Goal: Transaction & Acquisition: Purchase product/service

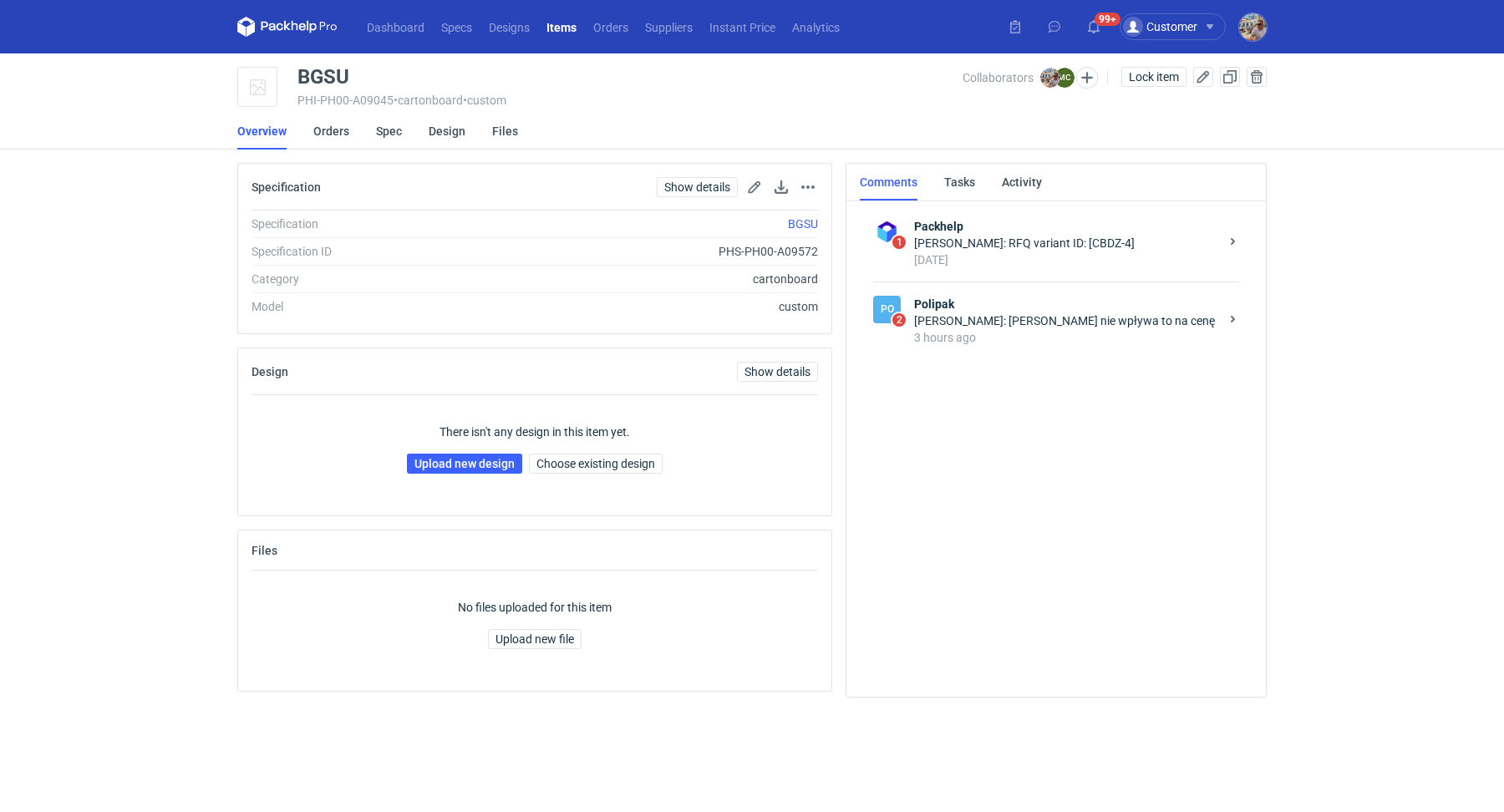
click at [1027, 316] on div "Marcin Czarnecki: Michał nie wpływa to na cenę" at bounding box center [1066, 321] width 305 height 17
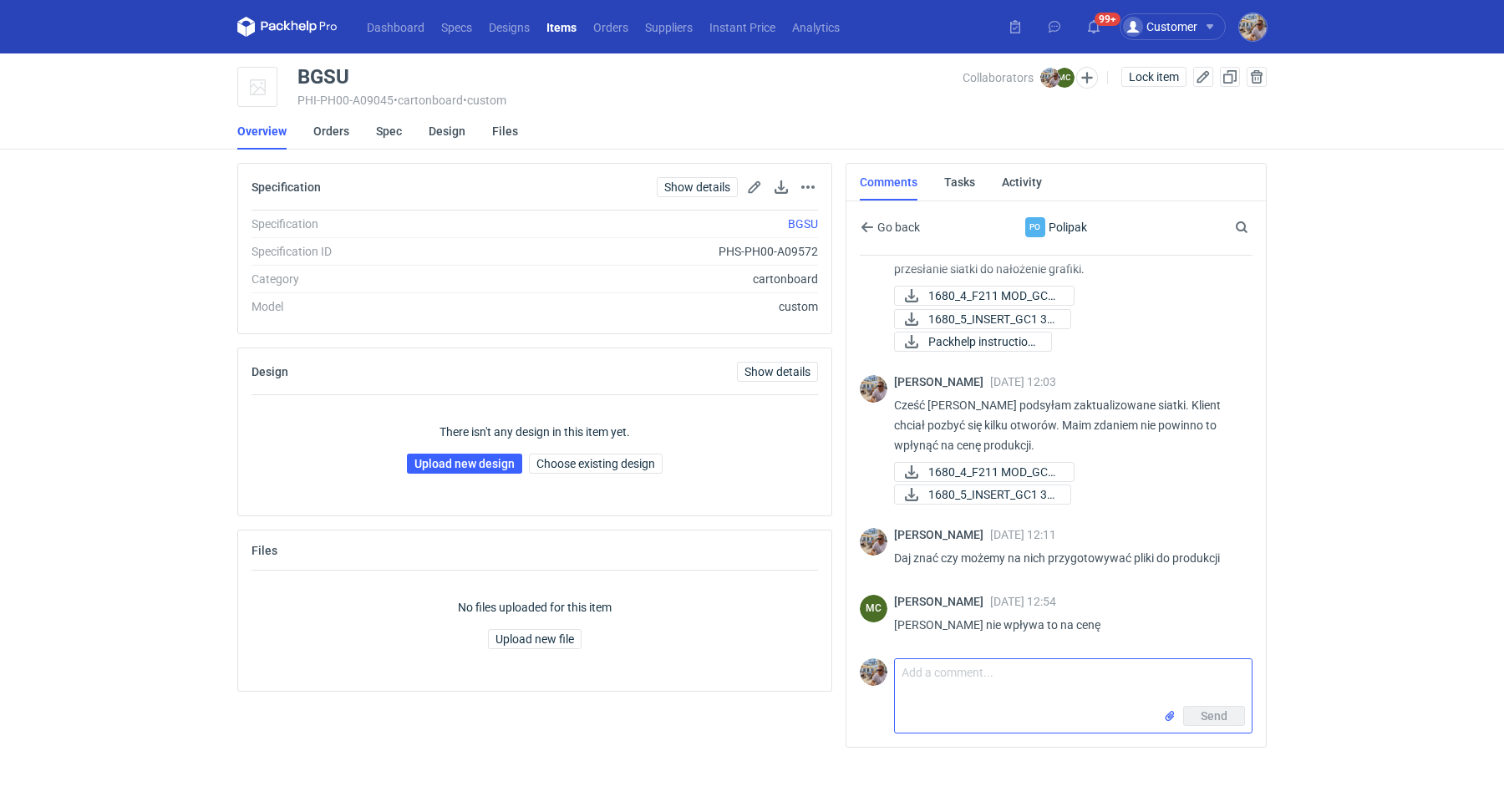
scroll to position [51, 0]
click at [1005, 685] on textarea "Comment message" at bounding box center [1074, 683] width 357 height 47
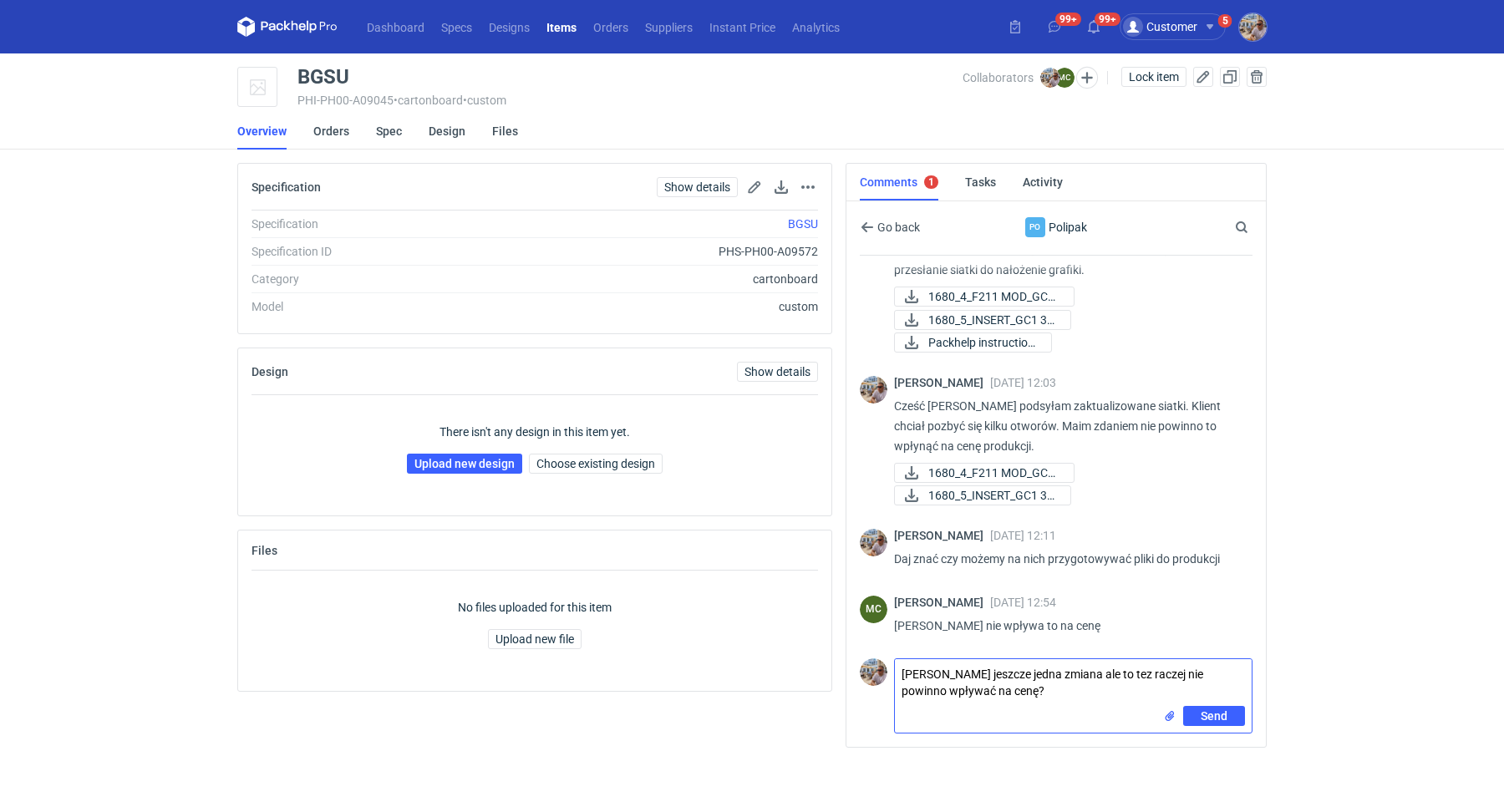
click at [1173, 707] on input "file" at bounding box center [1170, 716] width 13 height 18
click at [1011, 687] on textarea "Marcin jeszcze jedna zmiana ale to tez raczej nie powinno wpływać na cenę?" at bounding box center [1074, 683] width 357 height 47
type textarea "Marcin jeszcze jedna zmiana ale to tez raczej nie powinno wpływać na cenę? Z te…"
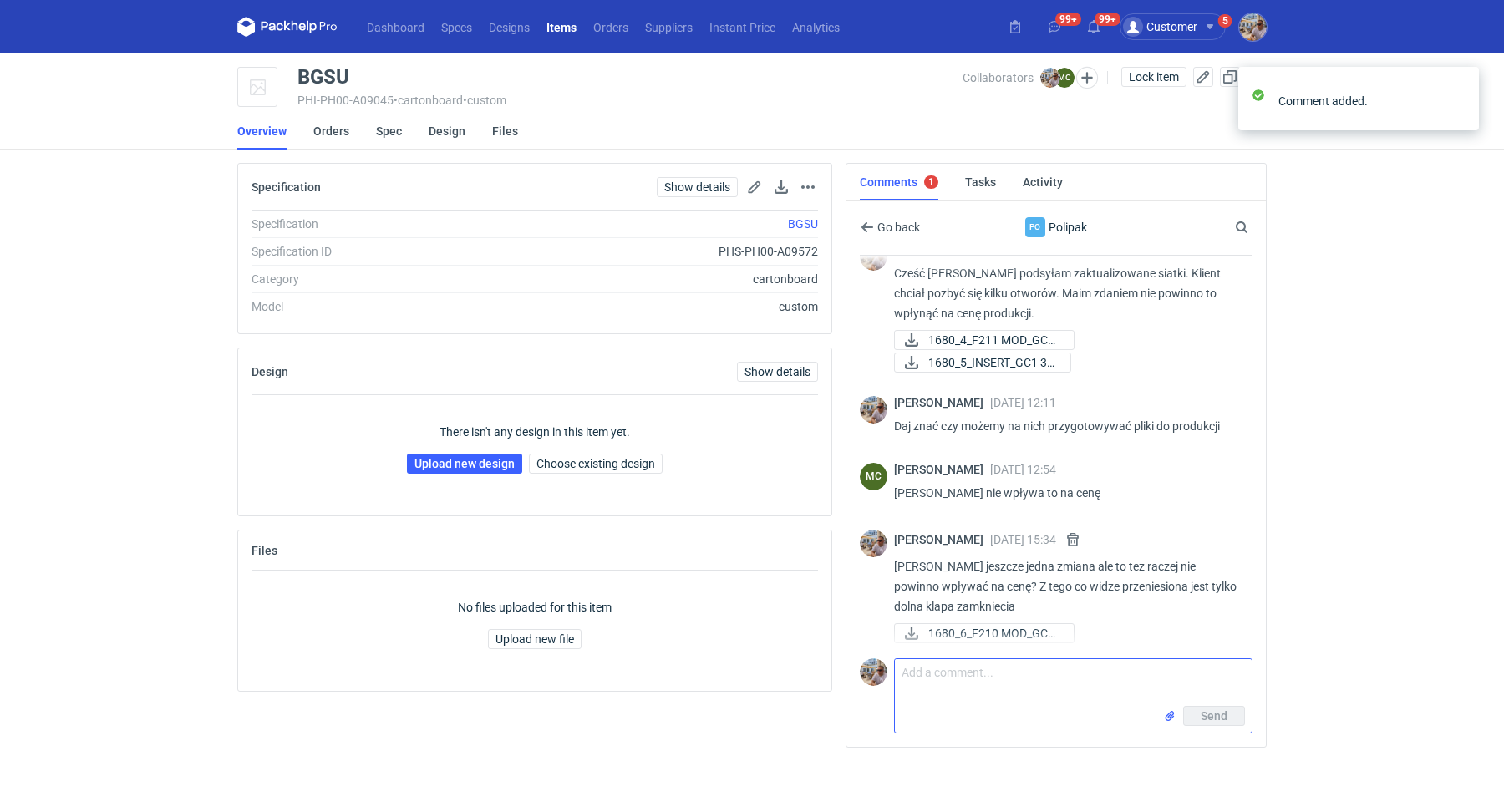
scroll to position [188, 0]
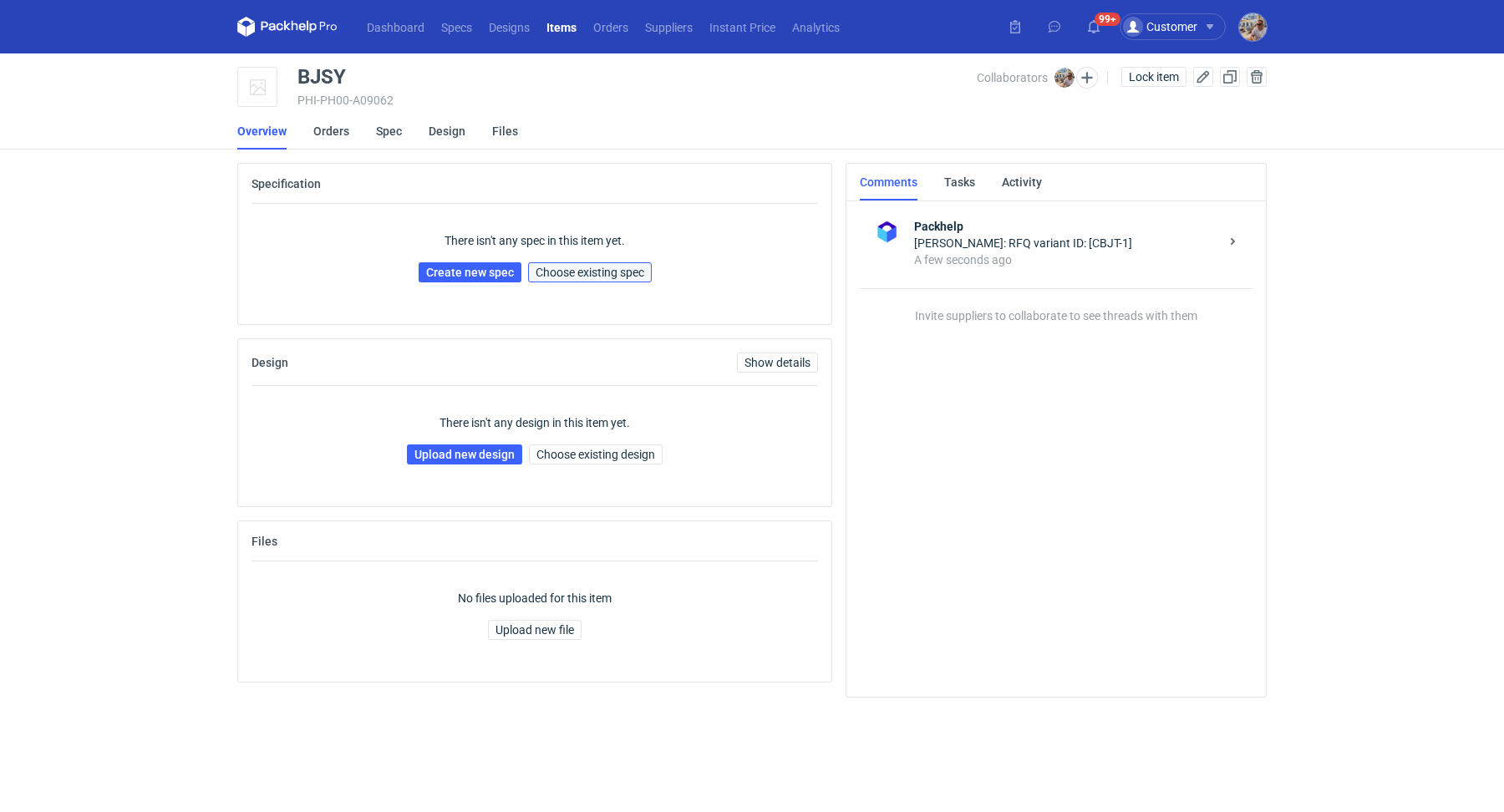
click at [603, 279] on button "Choose existing spec" at bounding box center [590, 273] width 124 height 20
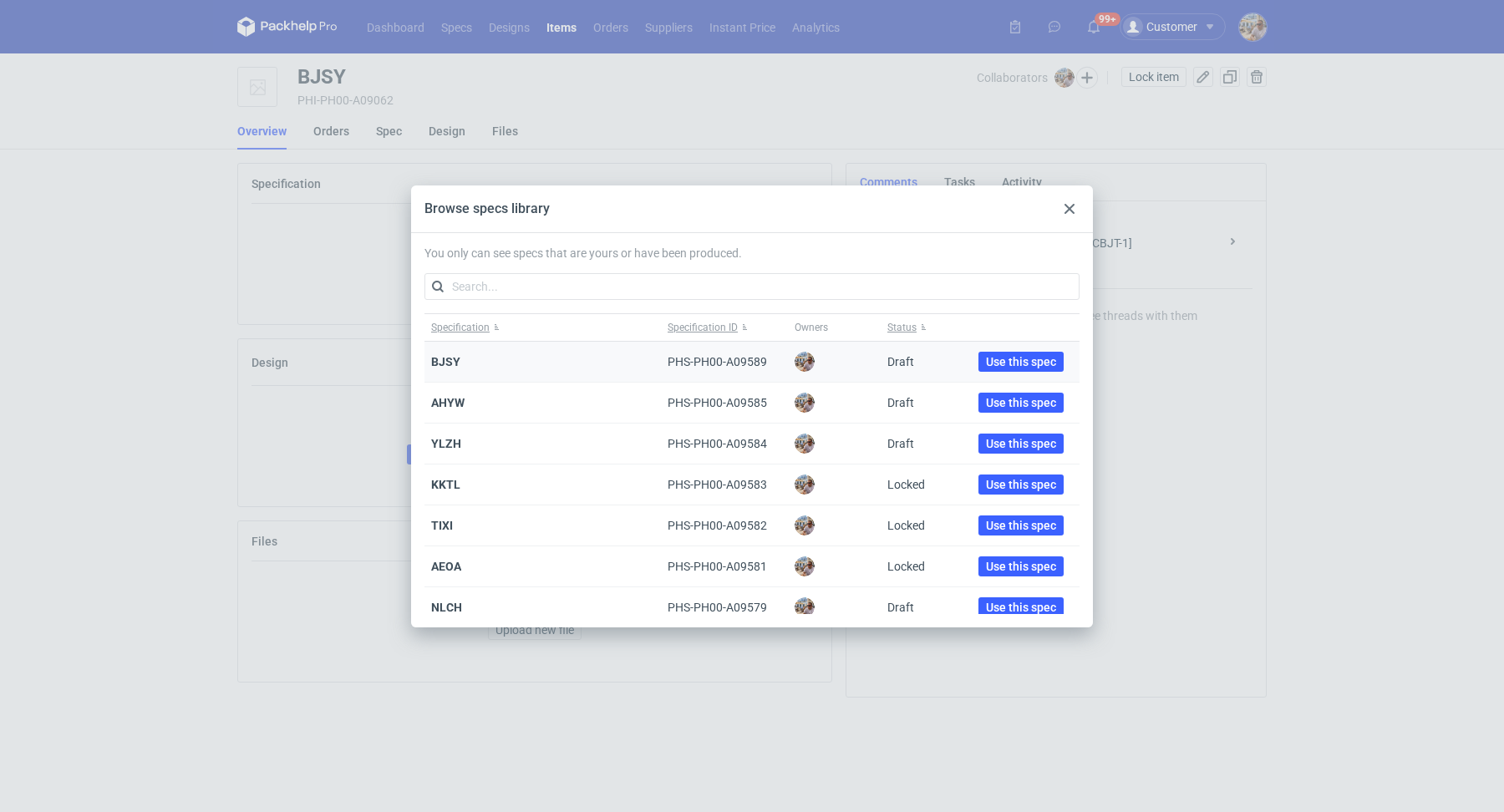
click at [987, 351] on div "Use this spec" at bounding box center [1021, 363] width 117 height 41
click at [987, 356] on span "Use this spec" at bounding box center [1021, 362] width 70 height 12
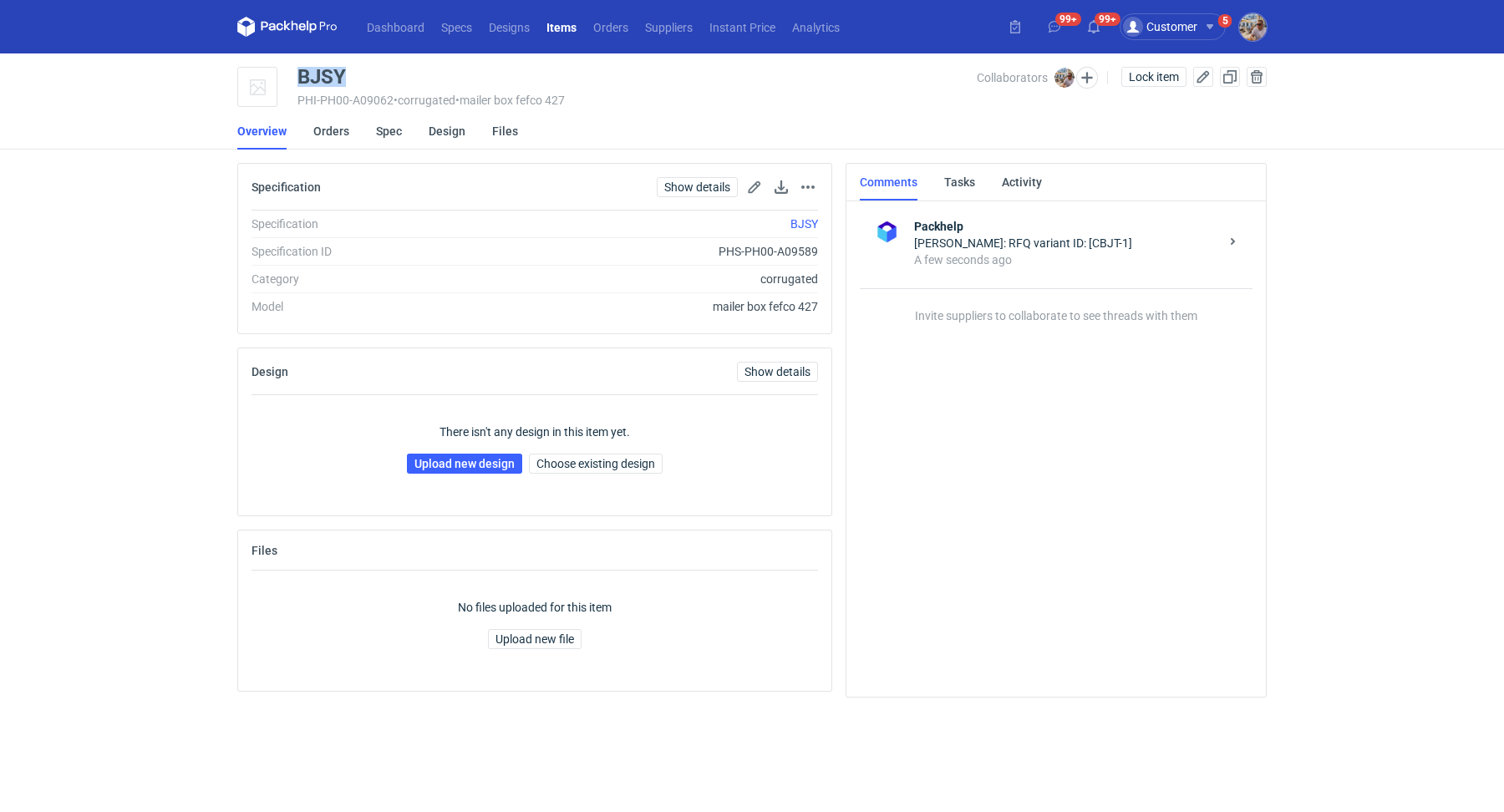
drag, startPoint x: 363, startPoint y: 75, endPoint x: 299, endPoint y: 72, distance: 64.1
click at [299, 72] on div "BJSY" at bounding box center [637, 77] width 680 height 20
copy div "BJSY"
click at [473, 468] on link "Upload new design" at bounding box center [464, 464] width 116 height 20
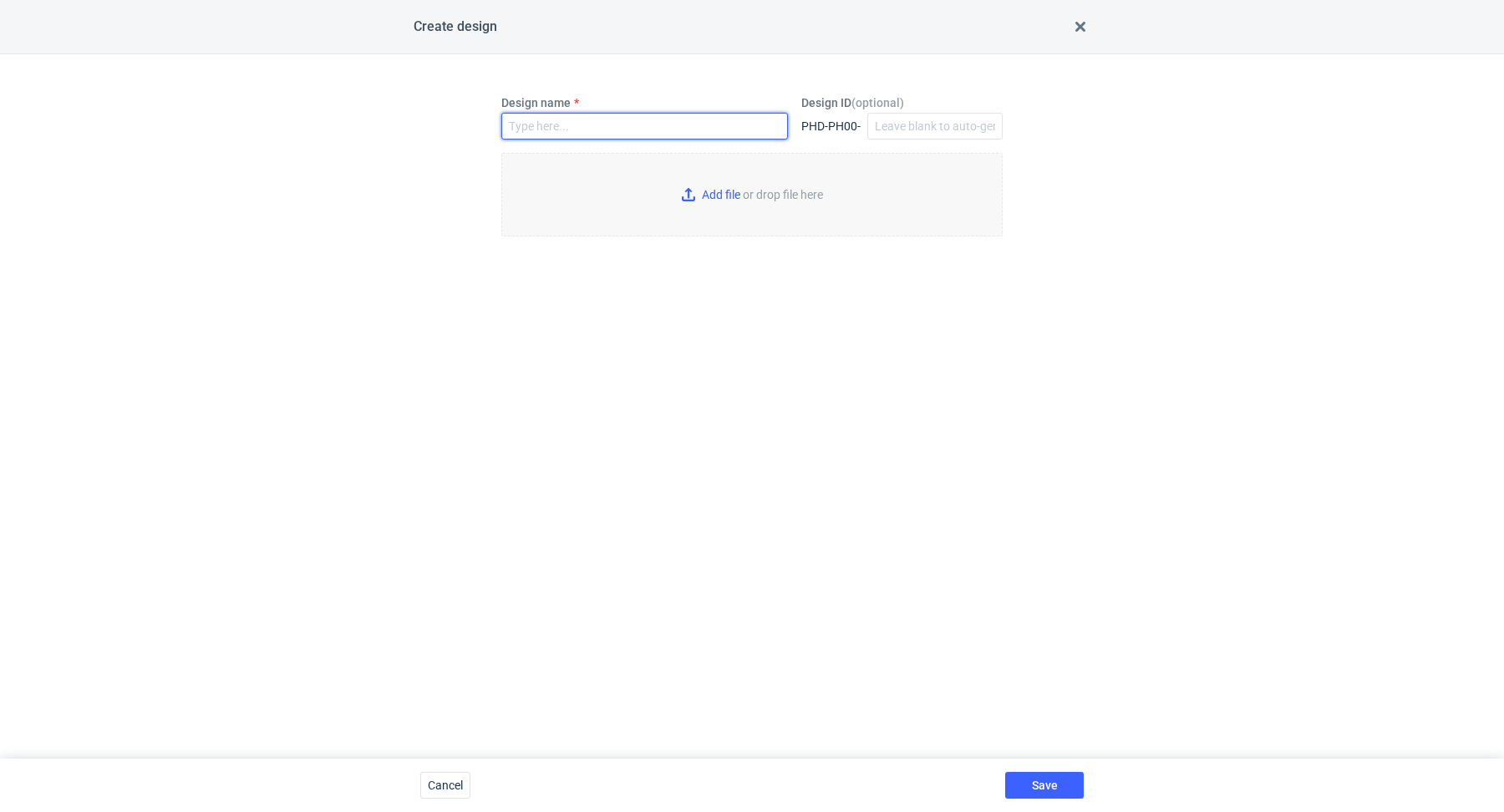
click at [578, 129] on input "Design name" at bounding box center [645, 126] width 287 height 27
paste input "BJSY"
type input "BJSY"
click at [702, 198] on input "Add file or drop file here" at bounding box center [752, 194] width 501 height 83
type input "C:\fakepath\custom-custom-slyq-d0-or423713046-inside-1.pdf"
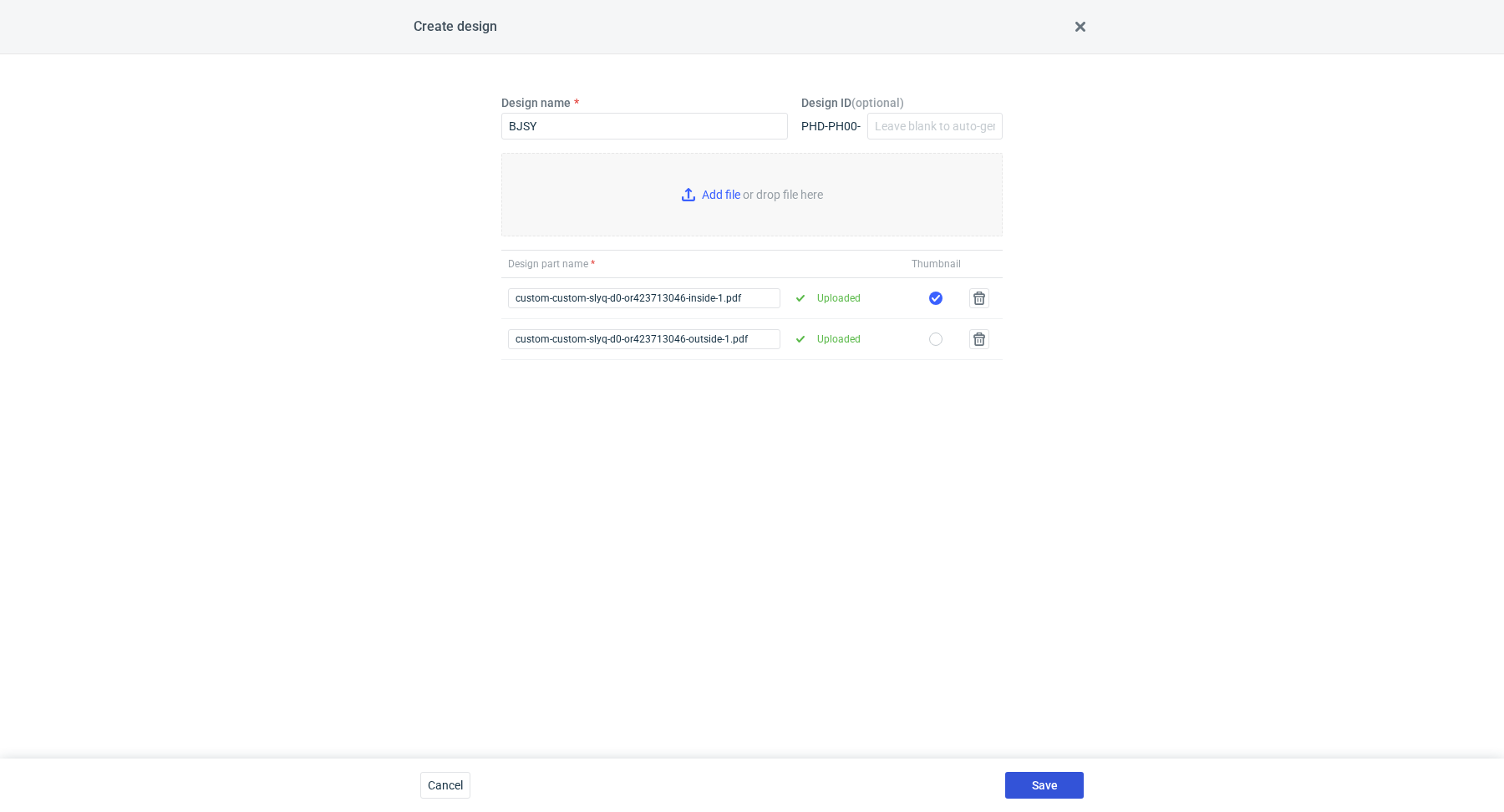
click at [1038, 792] on span "Save" at bounding box center [1045, 785] width 26 height 12
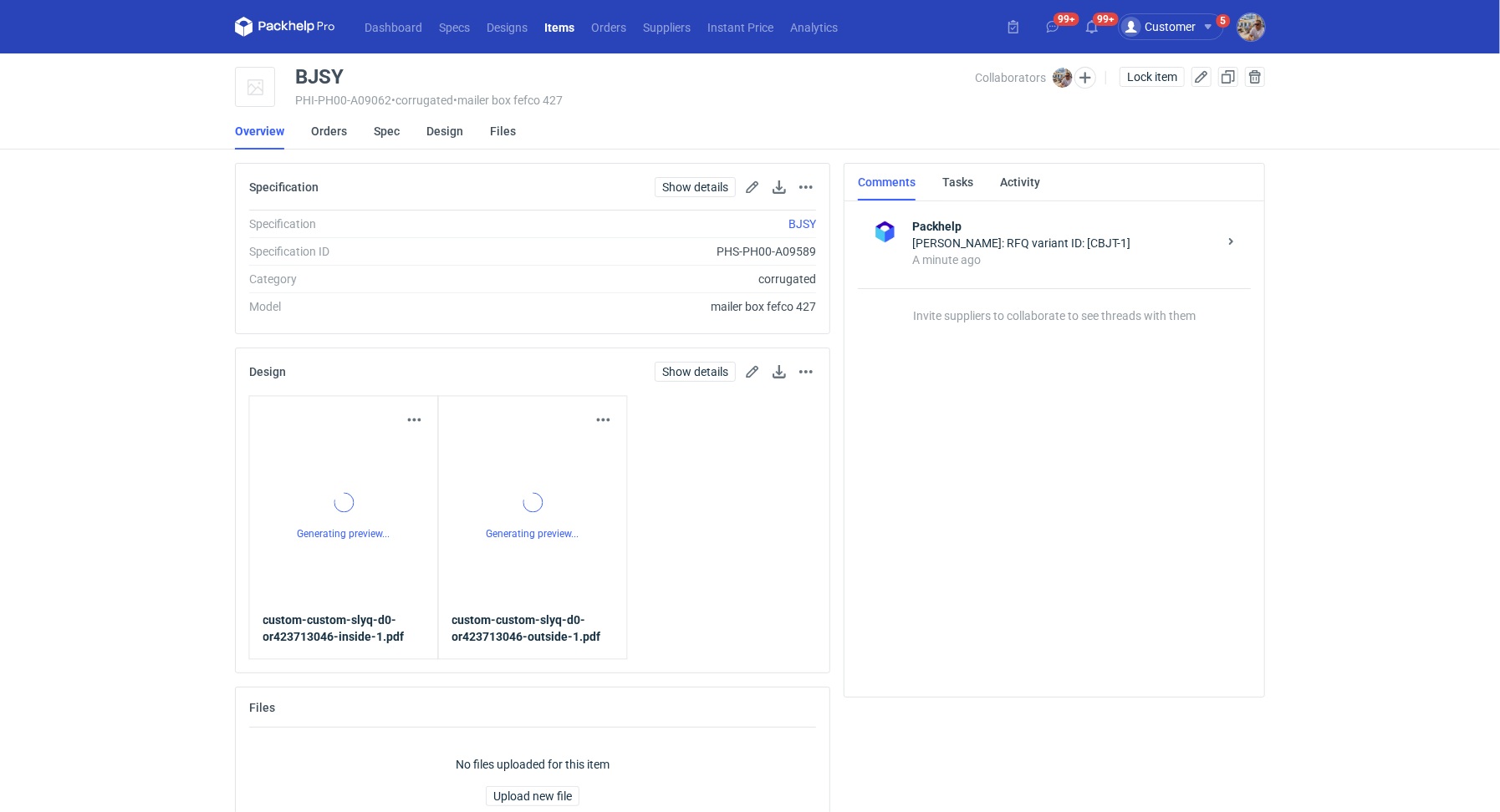
click at [345, 129] on li "Orders" at bounding box center [342, 131] width 63 height 37
click at [333, 133] on link "Orders" at bounding box center [329, 131] width 36 height 37
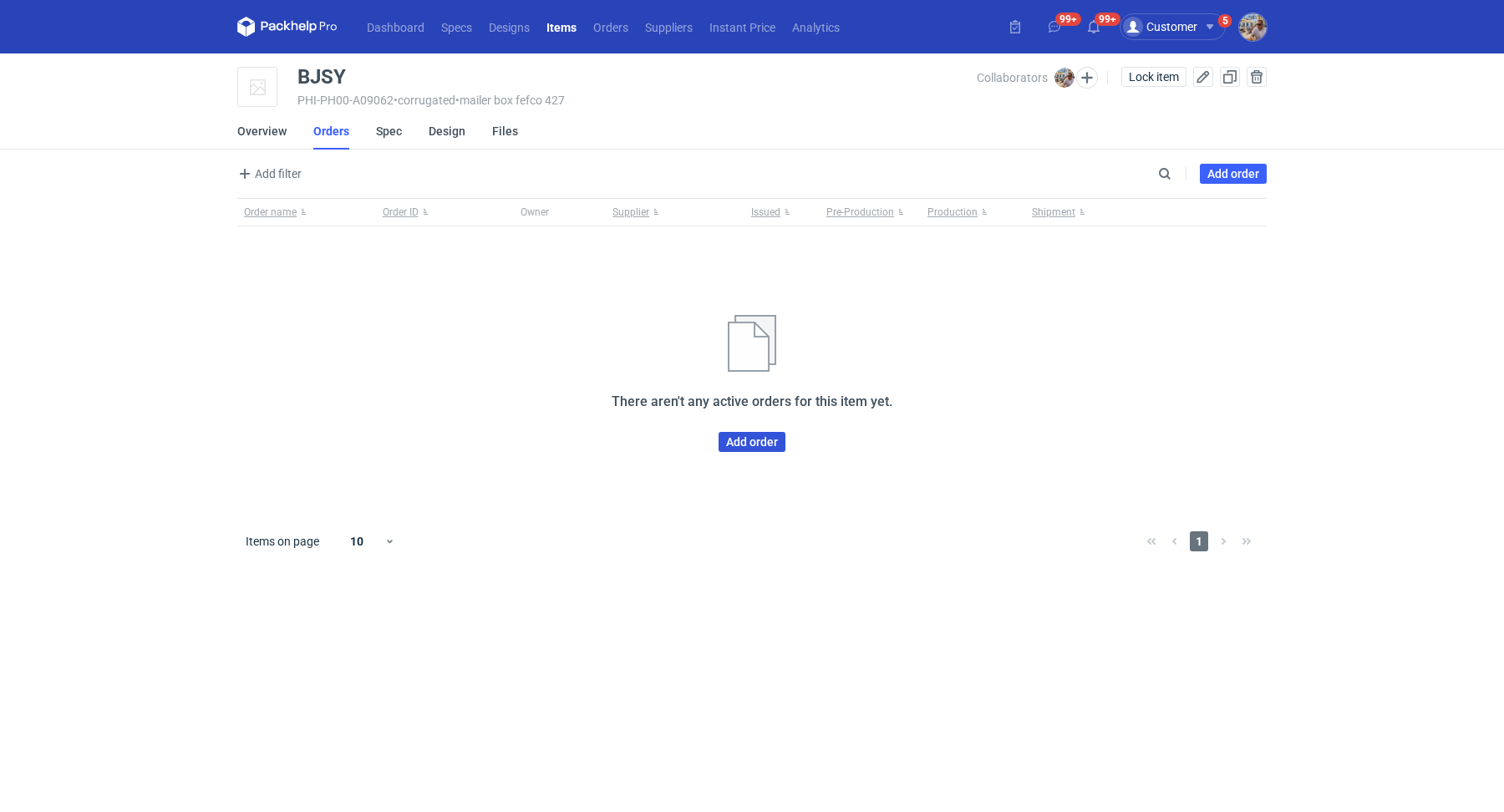
click at [758, 445] on link "Add order" at bounding box center [752, 442] width 67 height 20
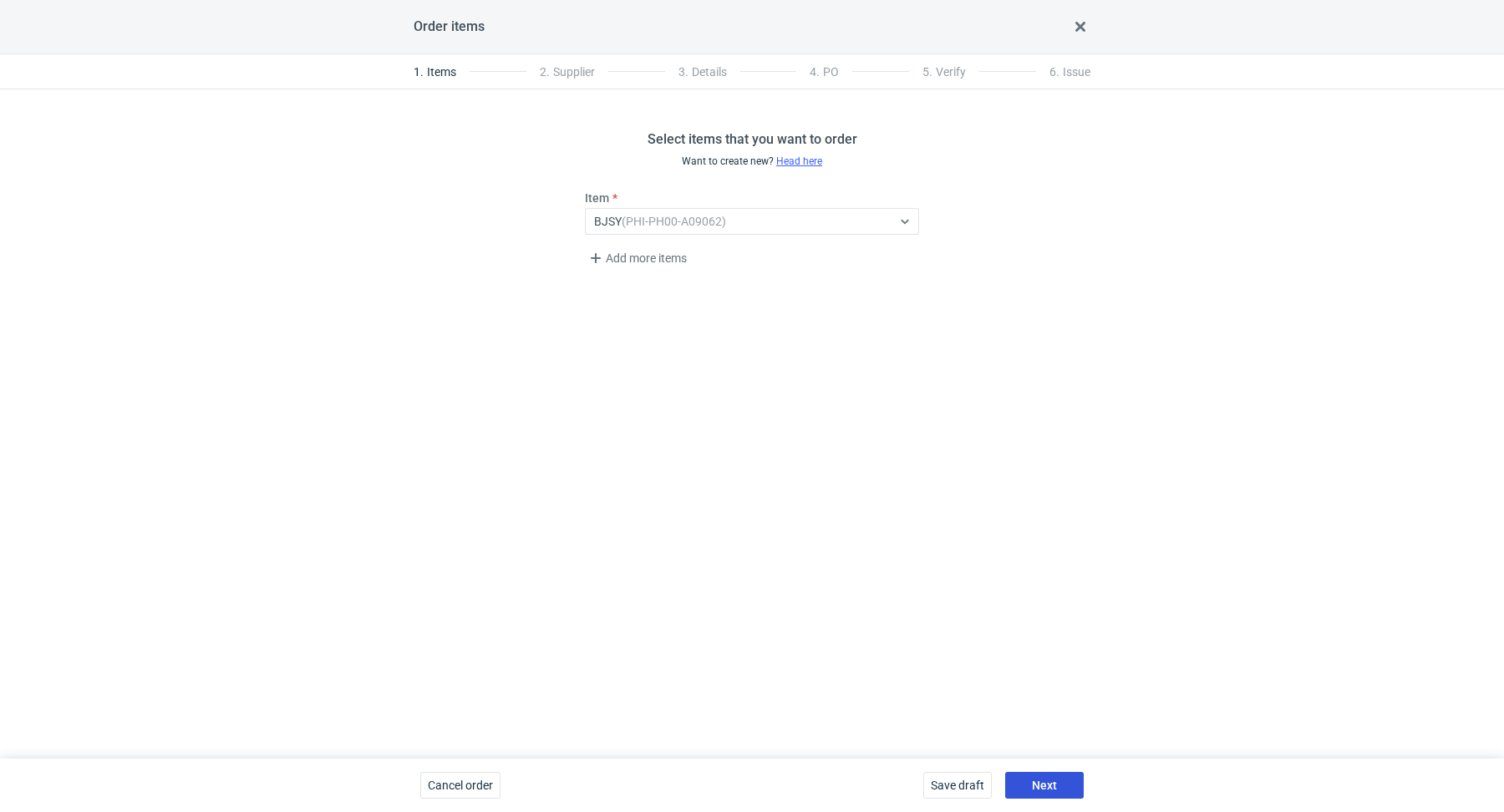
click at [1035, 773] on button "Next" at bounding box center [1044, 785] width 79 height 27
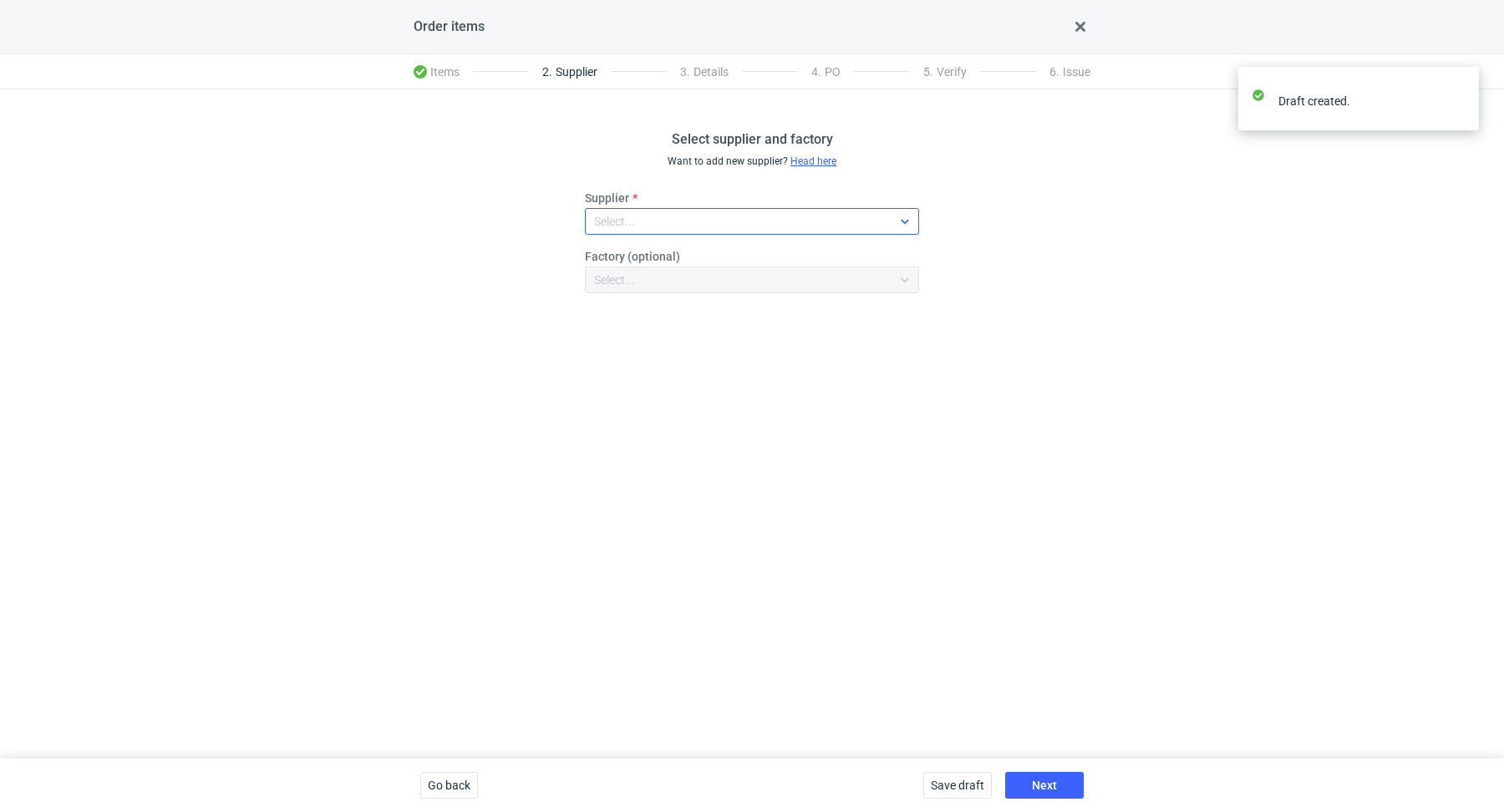
click at [688, 212] on div "Select..." at bounding box center [738, 221] width 306 height 23
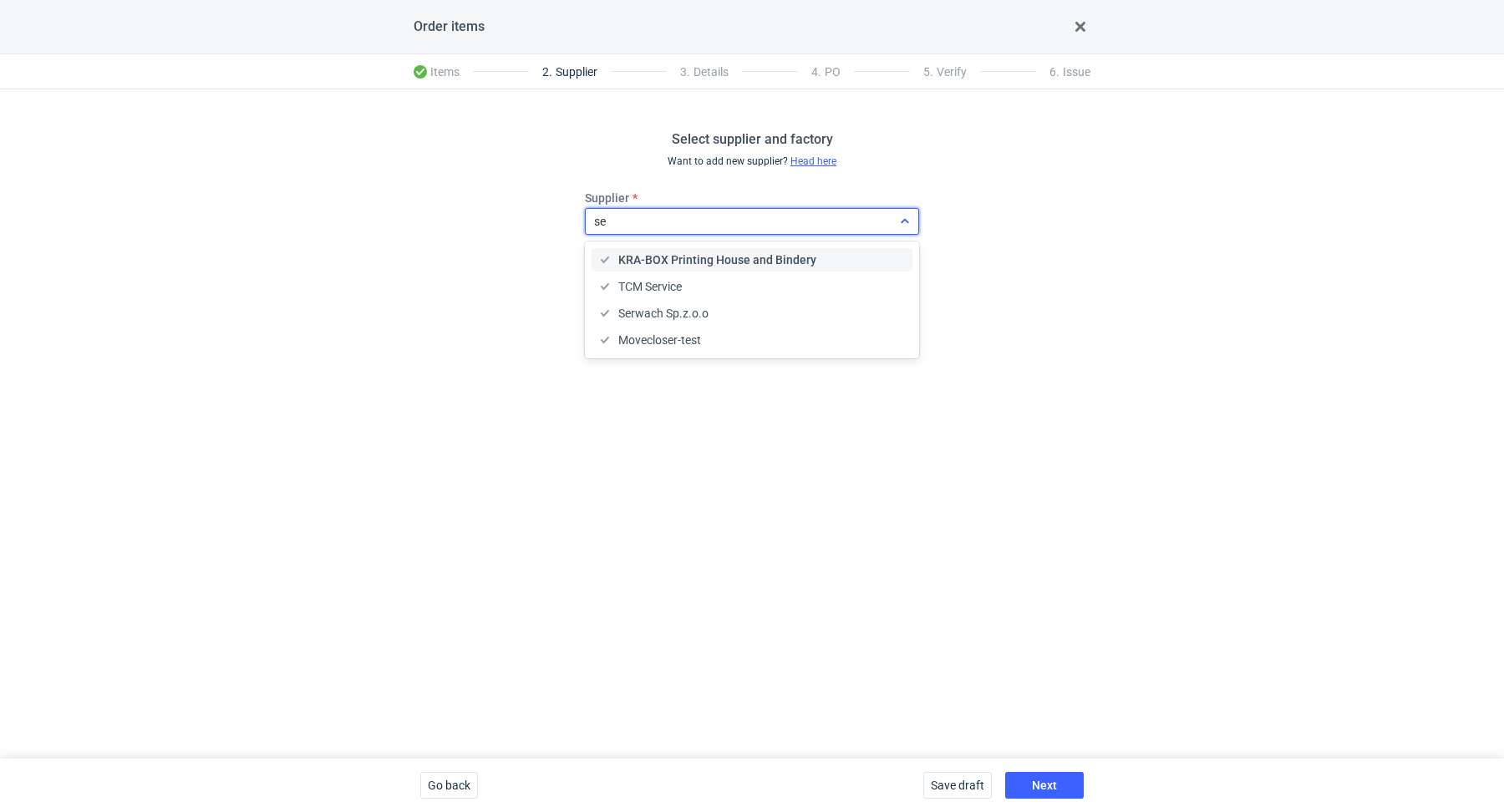
type input "ser"
click at [697, 282] on span "Serwach Sp.z.o.o" at bounding box center [664, 287] width 91 height 17
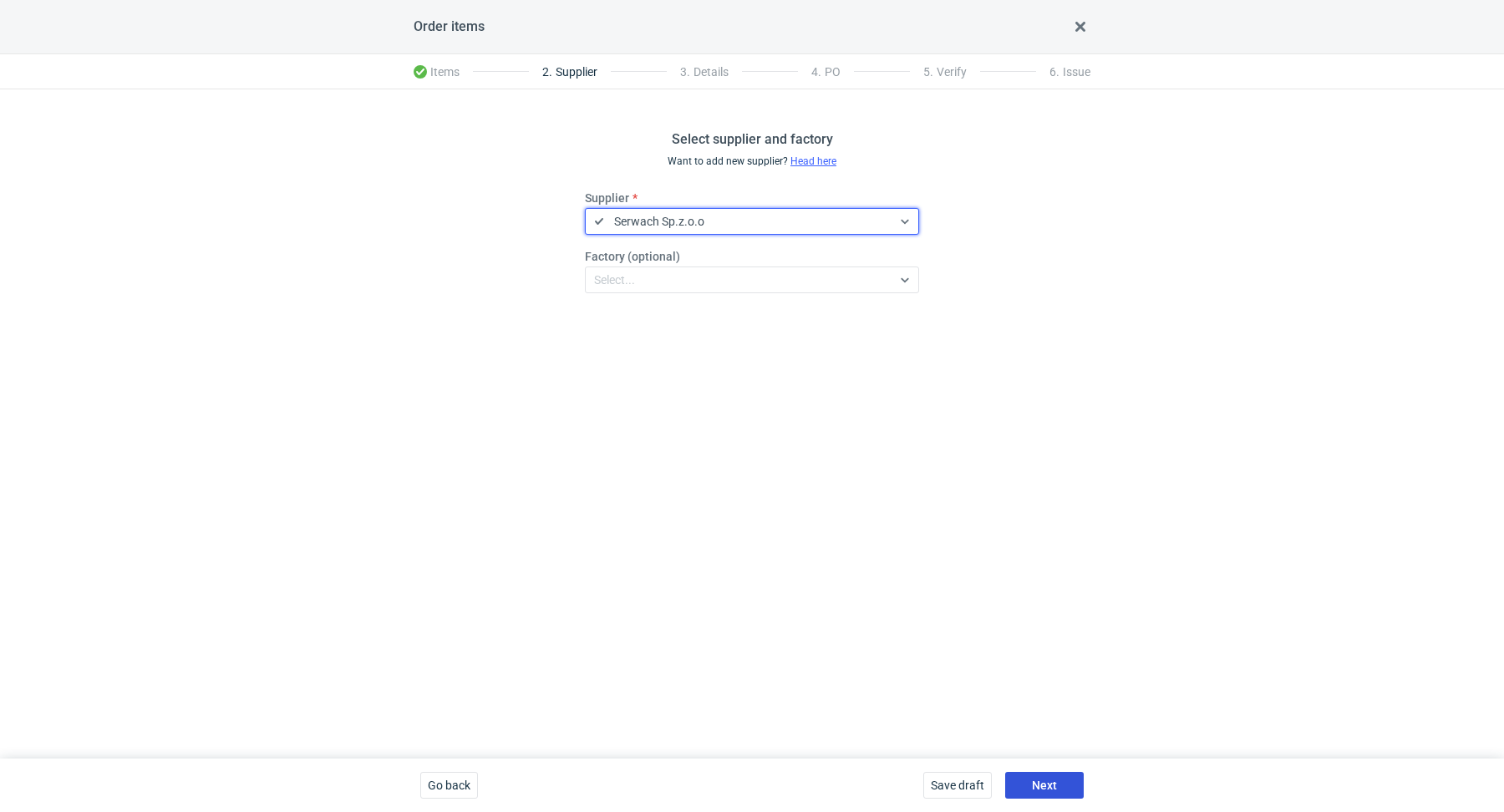
click at [1050, 786] on span "Next" at bounding box center [1044, 785] width 25 height 12
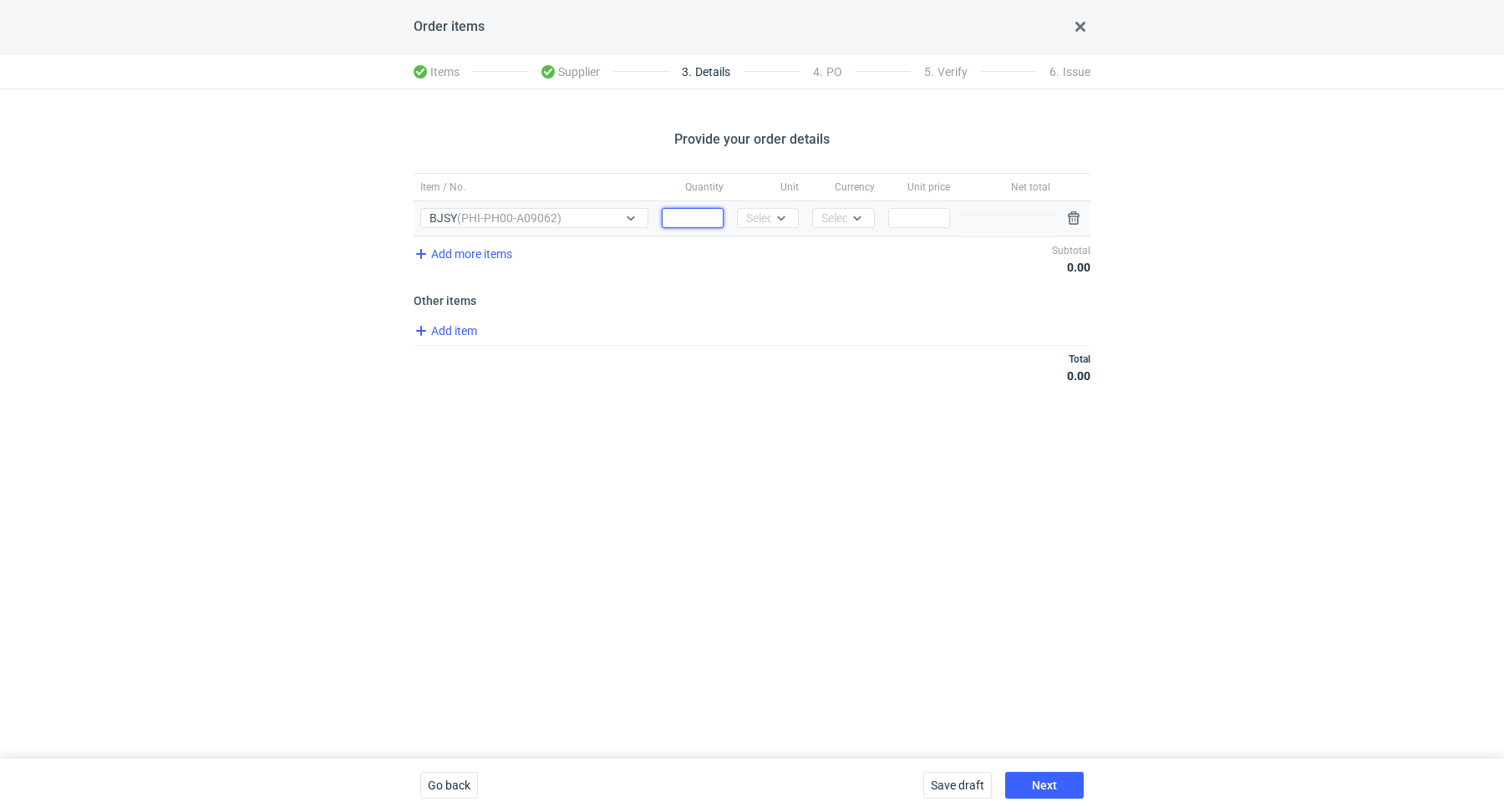
click at [702, 213] on input "Quantity" at bounding box center [693, 218] width 62 height 20
paste input "2000"
type input "2000"
click at [769, 220] on div "Select..." at bounding box center [767, 218] width 41 height 17
click at [764, 262] on div "pcs" at bounding box center [768, 252] width 48 height 23
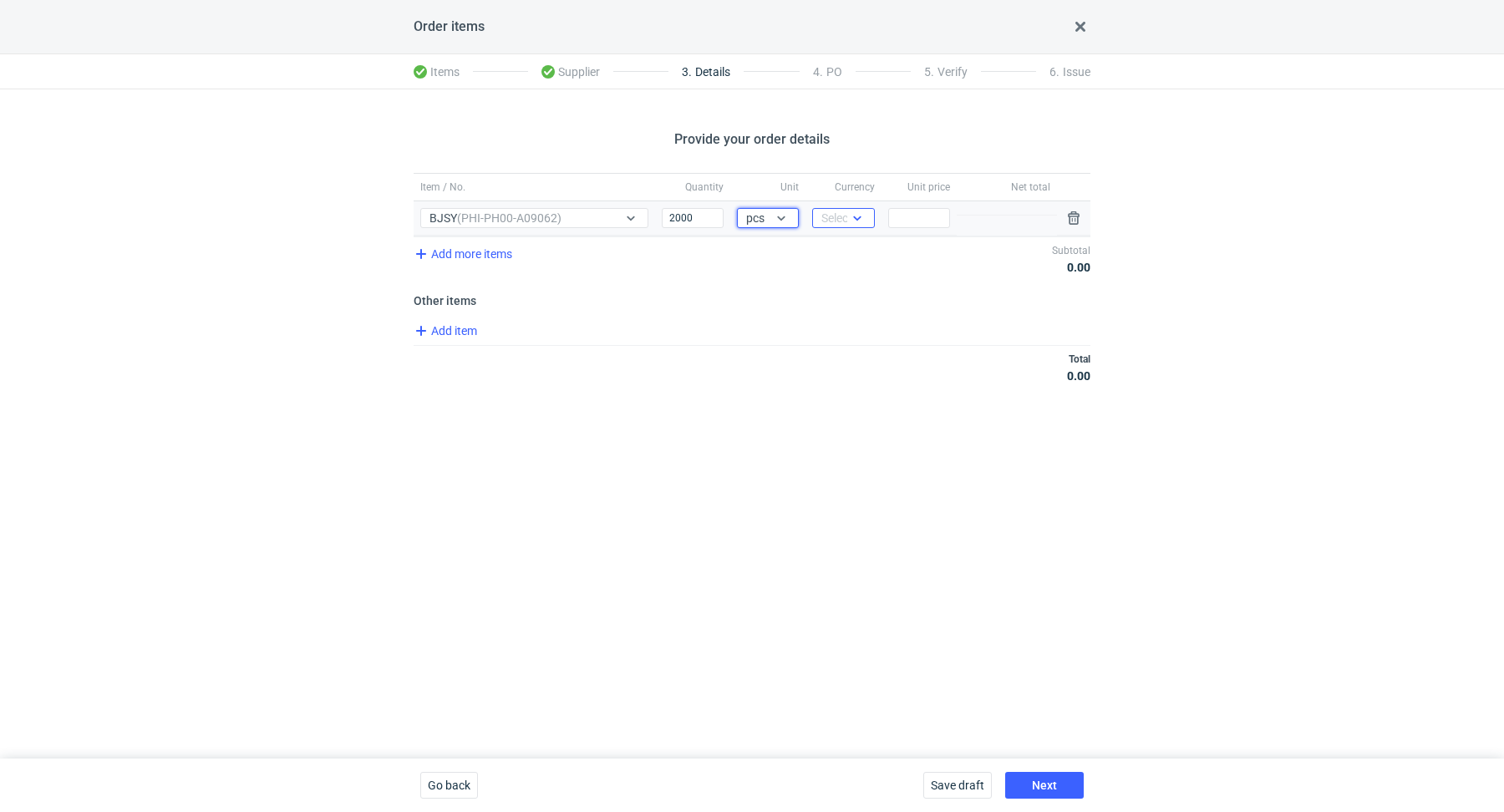
click at [857, 215] on icon at bounding box center [857, 218] width 13 height 13
click at [843, 252] on span "PLN" at bounding box center [837, 252] width 22 height 17
click at [912, 222] on input "Price" at bounding box center [918, 218] width 62 height 20
paste input "1.56"
type input "1.56"
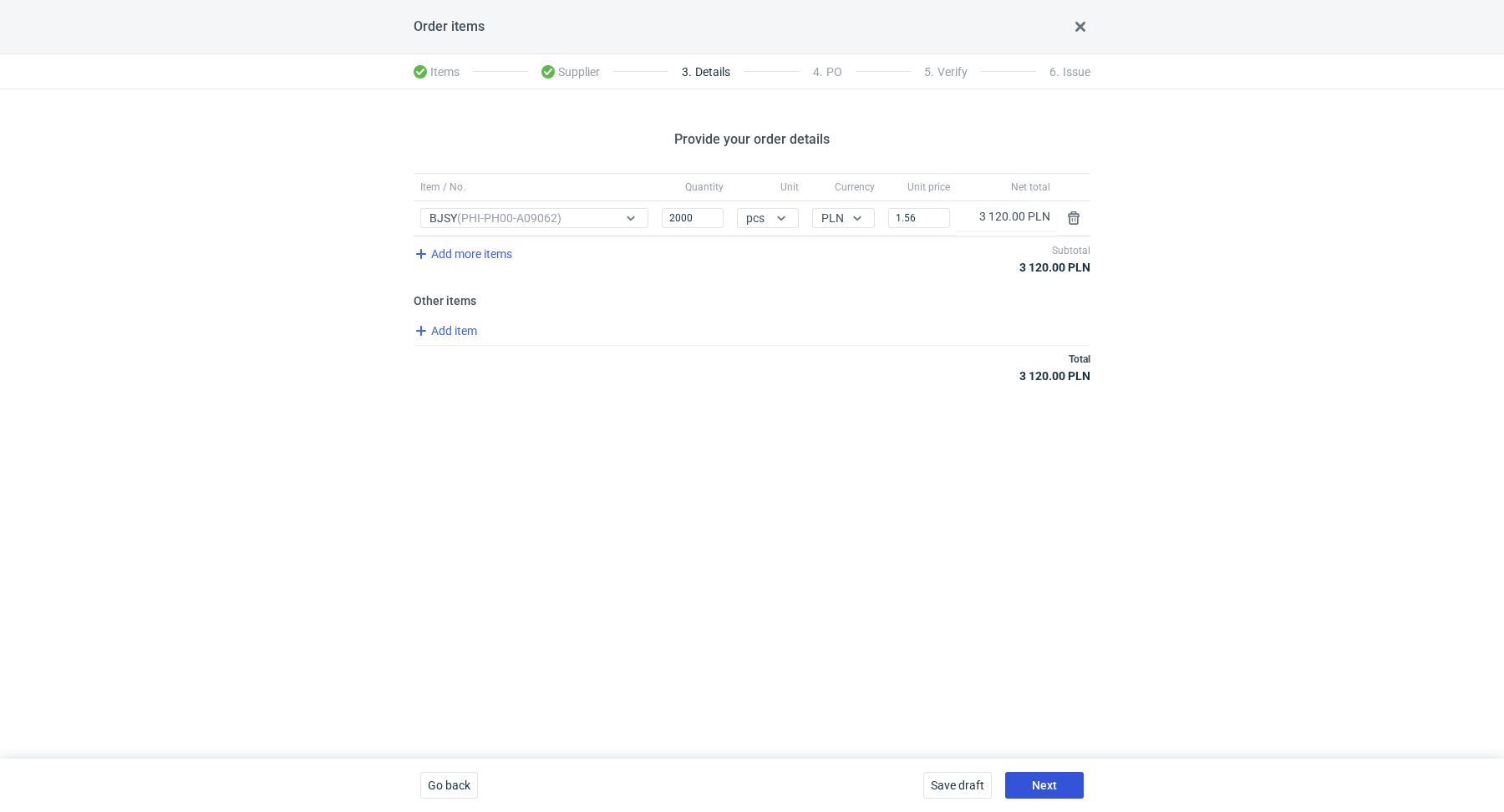
click at [1029, 786] on button "Next" at bounding box center [1044, 785] width 79 height 27
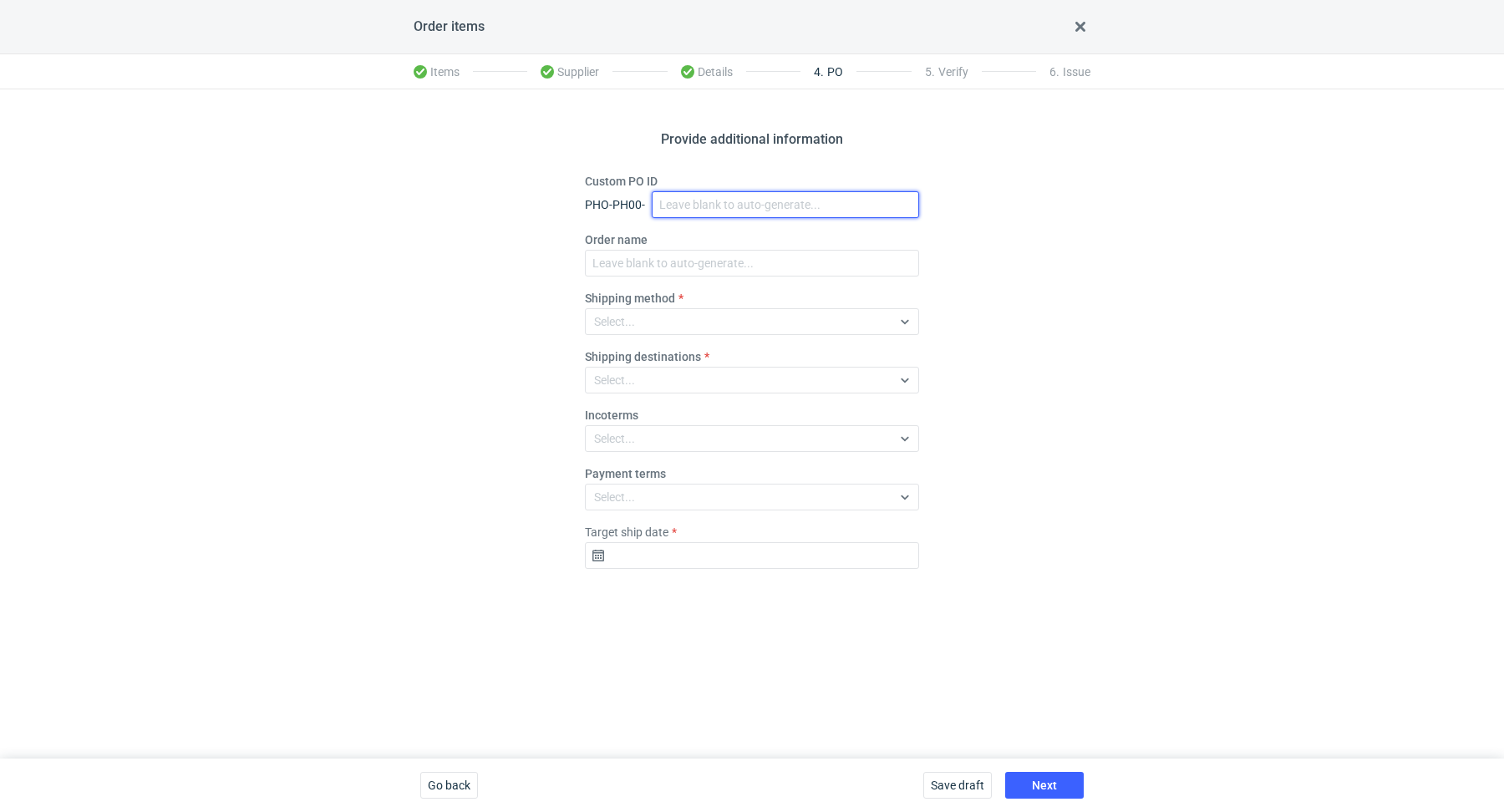
click at [710, 206] on input "Custom PO ID" at bounding box center [785, 204] width 267 height 27
paste input "R841734332"
paste input "BJSY"
drag, startPoint x: 797, startPoint y: 210, endPoint x: 652, endPoint y: 161, distance: 153.1
click at [652, 161] on div "Provide additional information Custom PO ID PHO-PH00- R841734332_BJSY Order nam…" at bounding box center [752, 424] width 1504 height 670
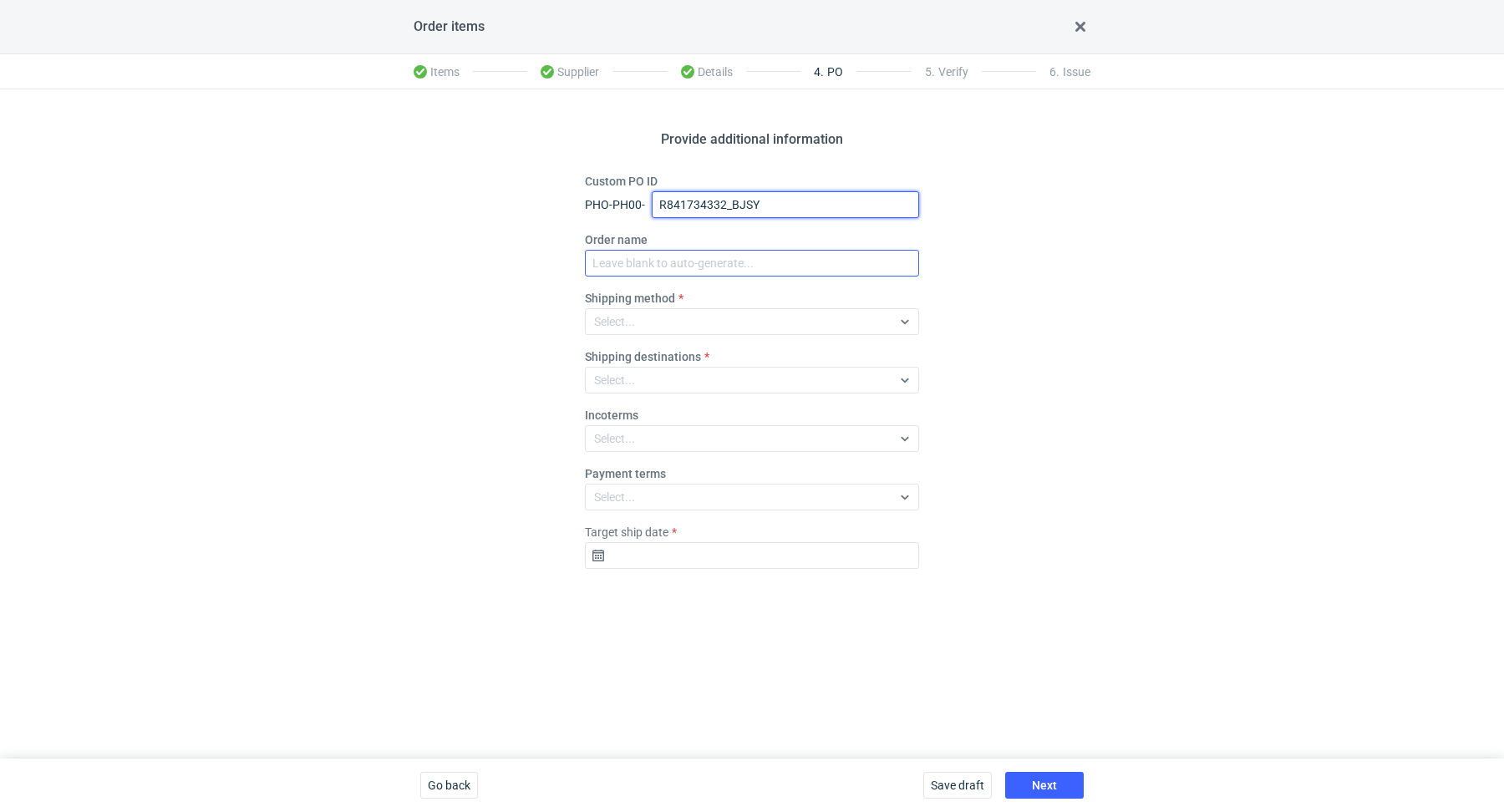
type input "R841734332_BJSY"
click at [679, 267] on input "Order name" at bounding box center [751, 263] width 334 height 27
paste input "R841734332_BJSY"
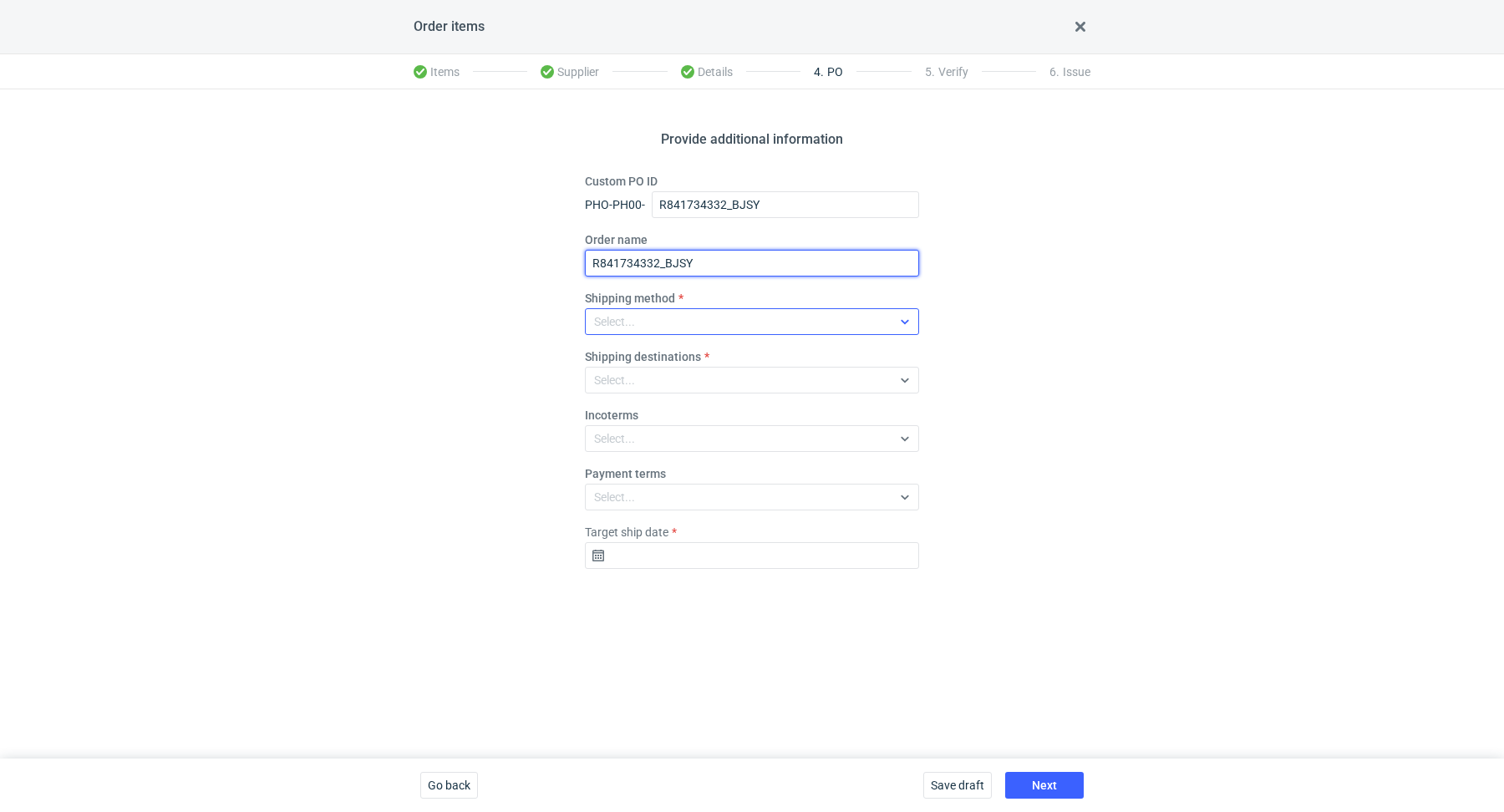
type input "R841734332_BJSY"
click at [672, 318] on div "Select..." at bounding box center [738, 321] width 306 height 23
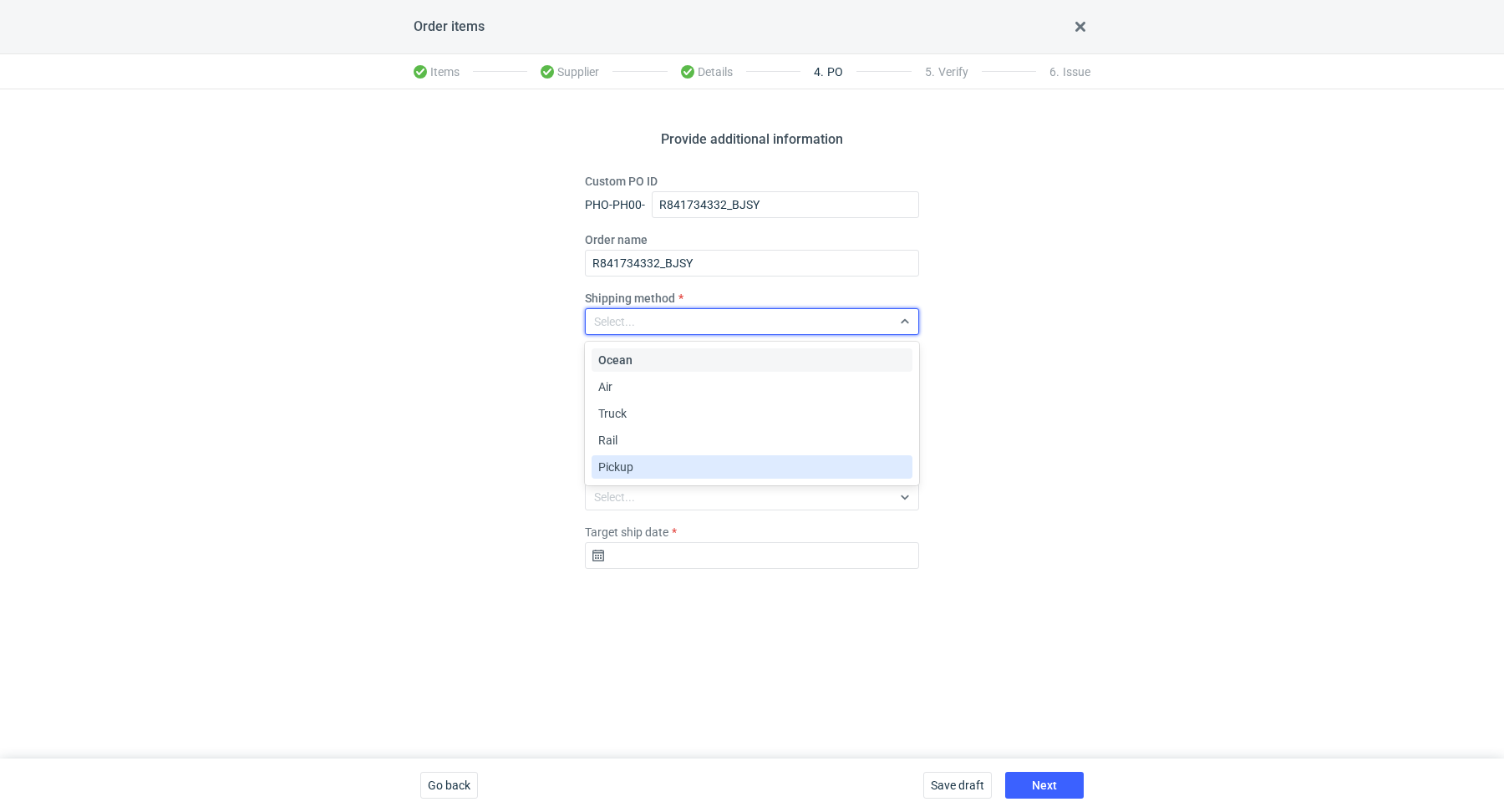
click at [667, 459] on div "Pickup" at bounding box center [752, 467] width 307 height 17
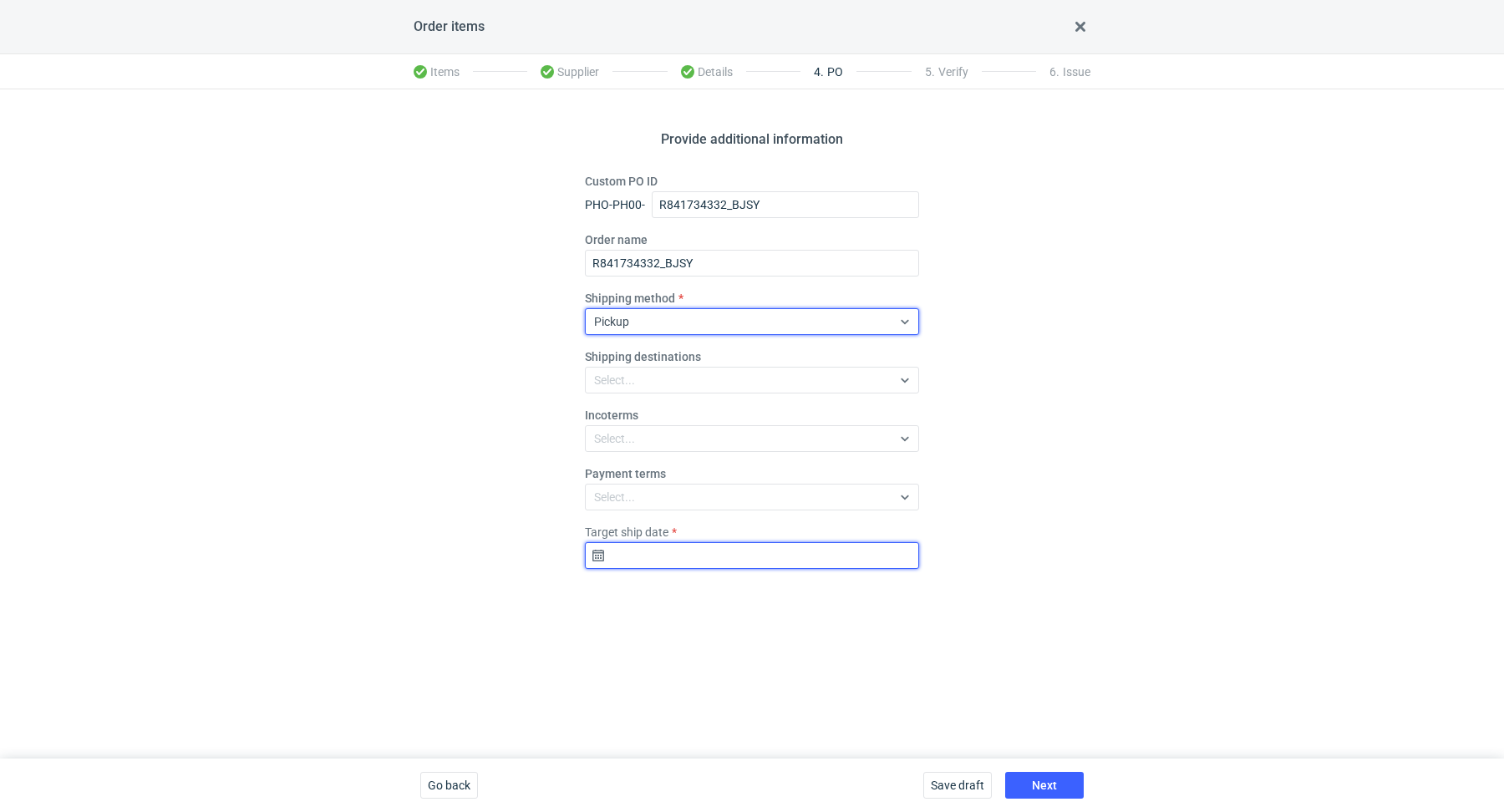
click at [640, 559] on input "Target ship date" at bounding box center [751, 555] width 334 height 27
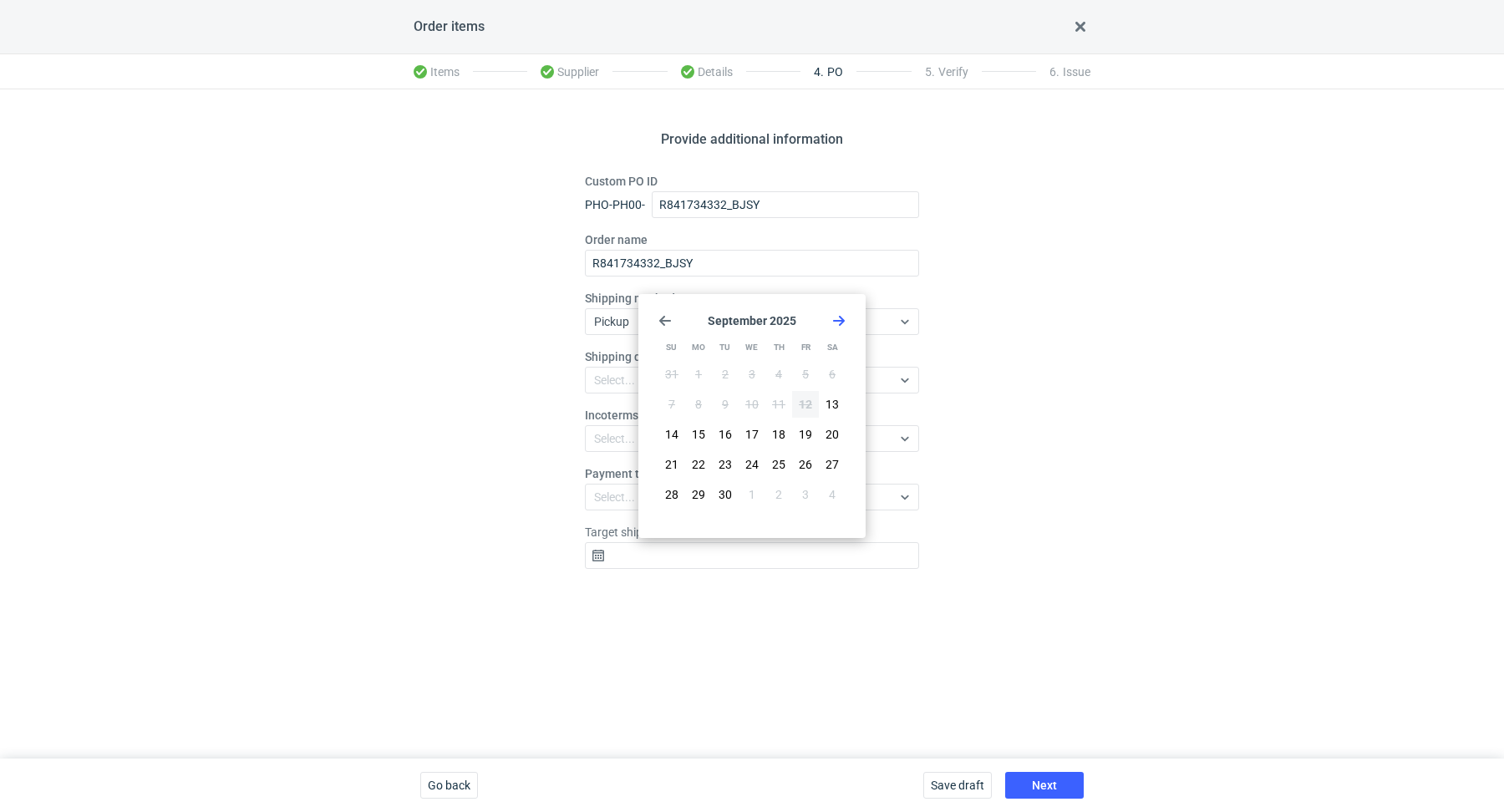
click at [808, 480] on div "31 1 2 3 4 5 6 7 8 9 10 11 12 13 14 15 16 17 18 19 20 21 22 23 24 25 26 27 28 2…" at bounding box center [752, 436] width 187 height 151
click at [802, 498] on span "3" at bounding box center [805, 495] width 6 height 17
type input "[DATE]"
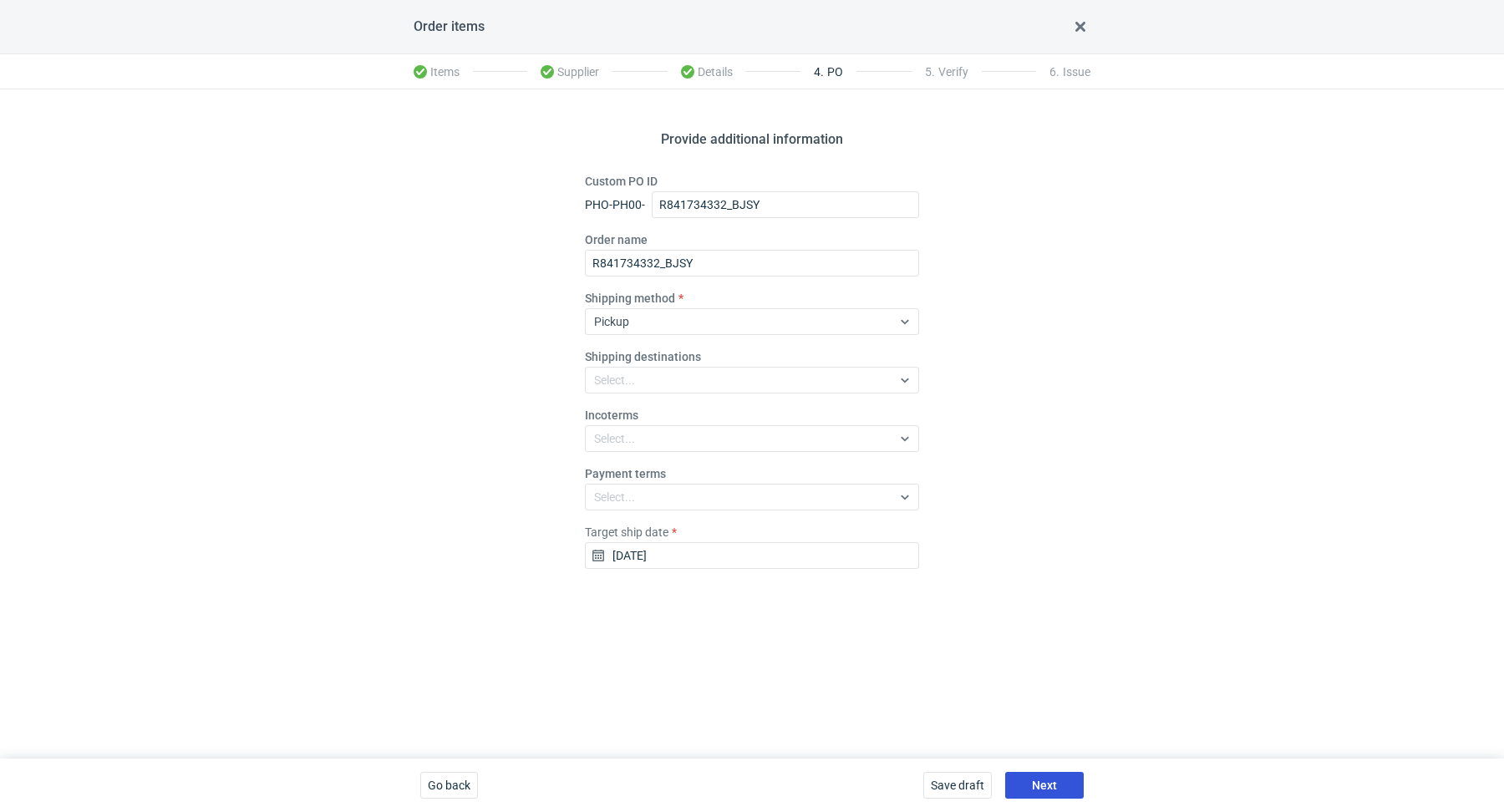
click at [1061, 788] on button "Next" at bounding box center [1044, 785] width 79 height 27
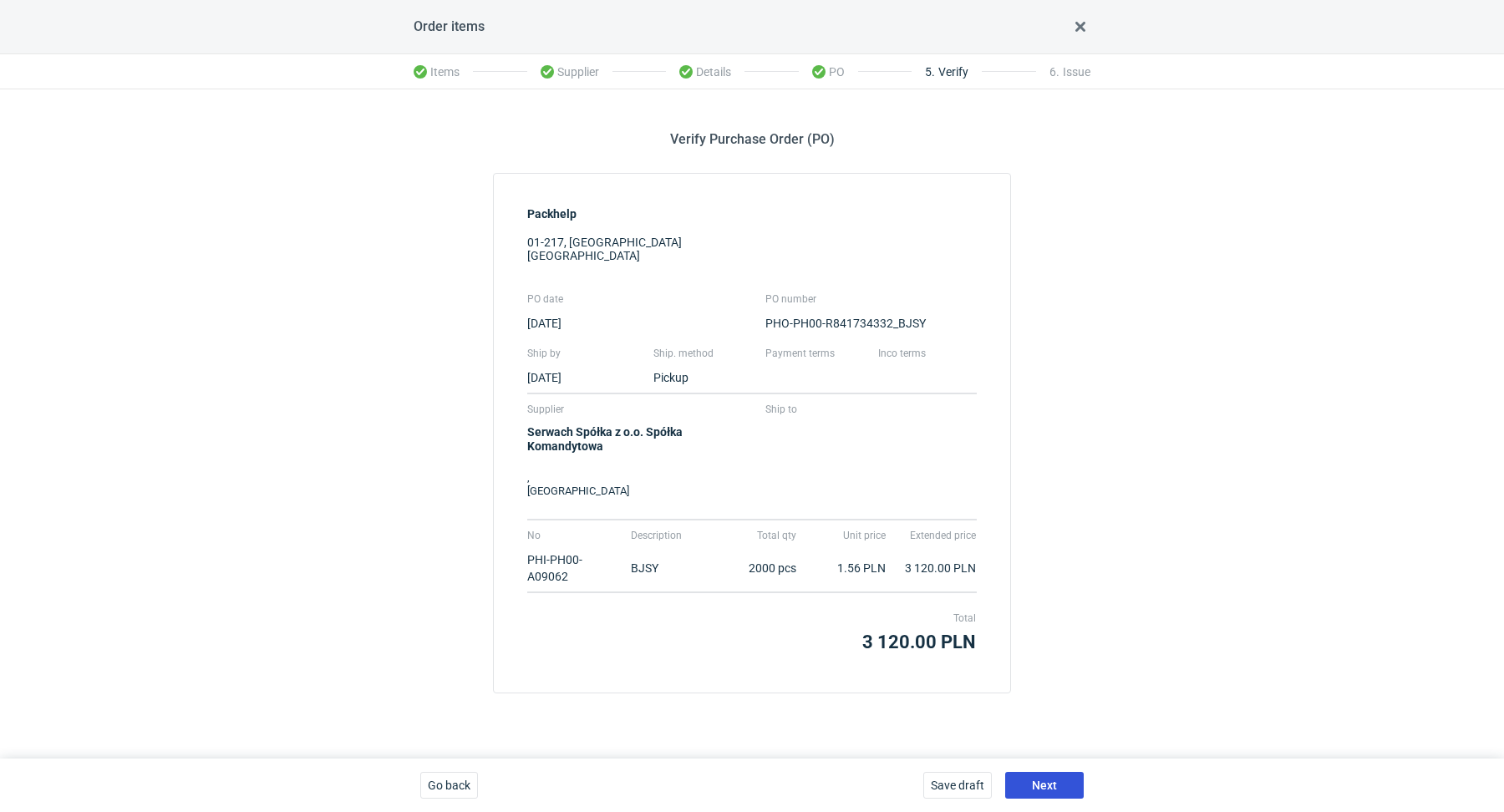
click at [1054, 785] on span "Next" at bounding box center [1044, 785] width 25 height 12
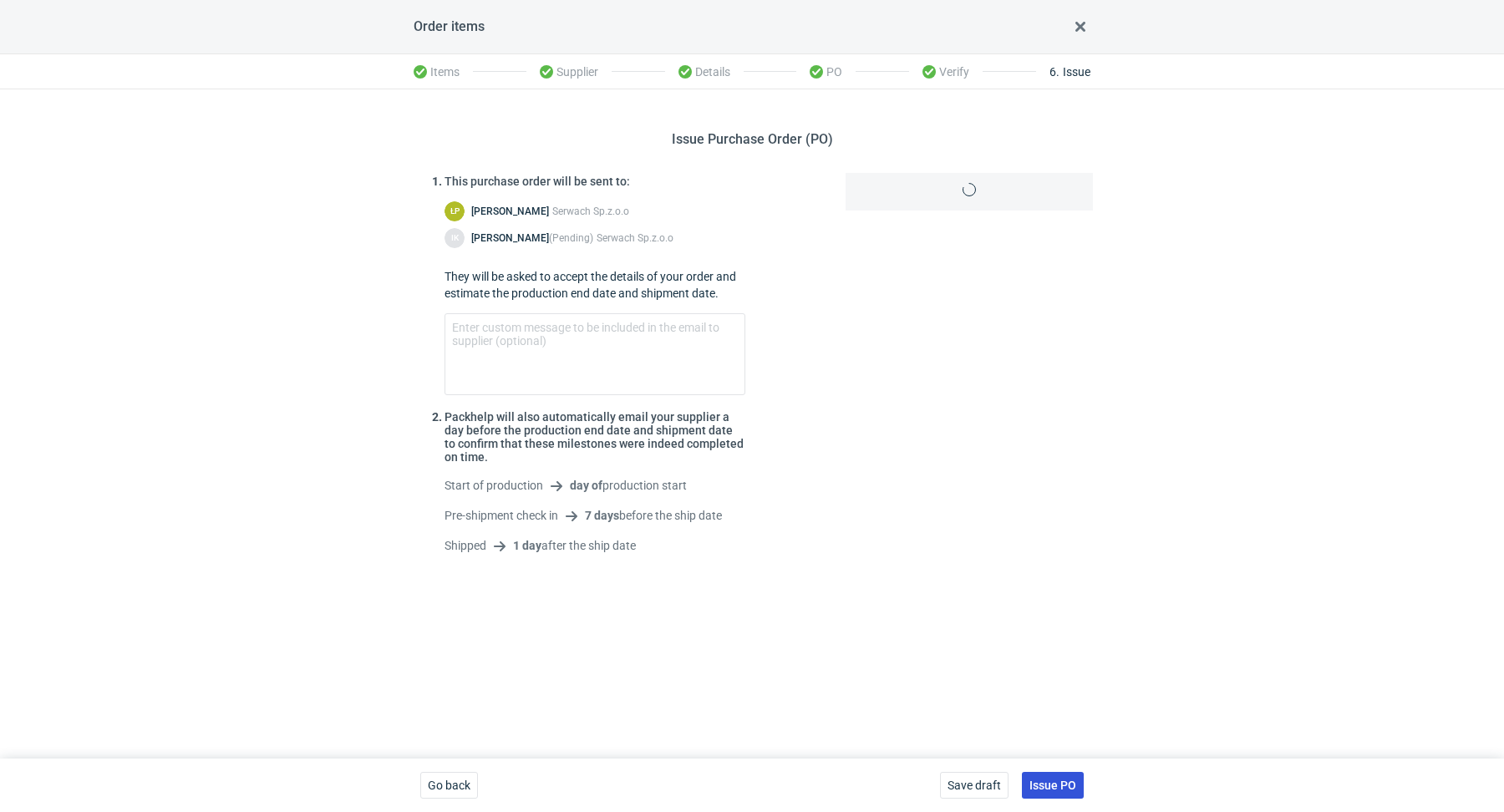
click at [1054, 785] on span "Issue PO" at bounding box center [1053, 785] width 47 height 12
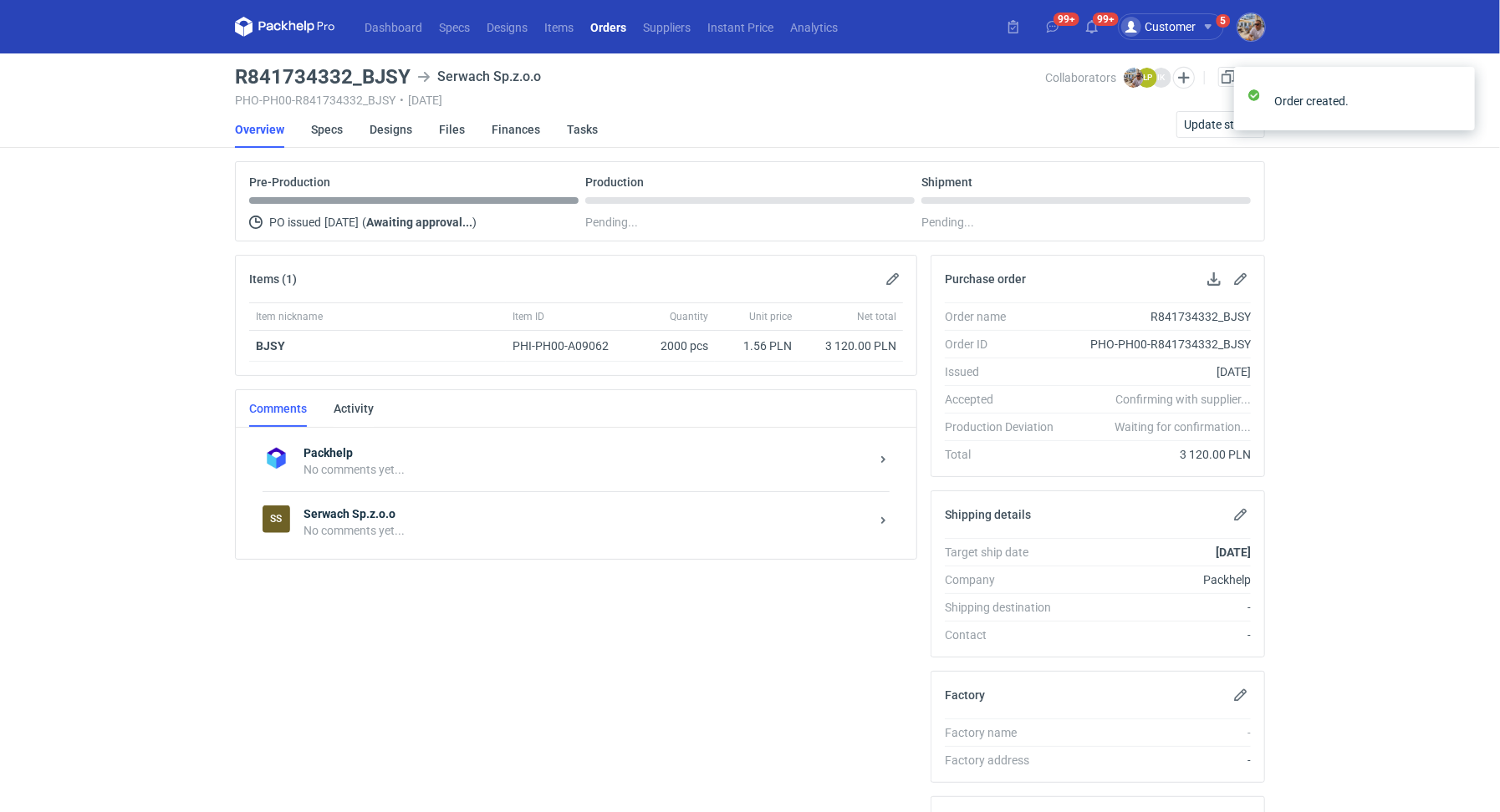
click at [477, 511] on strong "Serwach Sp.z.o.o" at bounding box center [587, 514] width 566 height 17
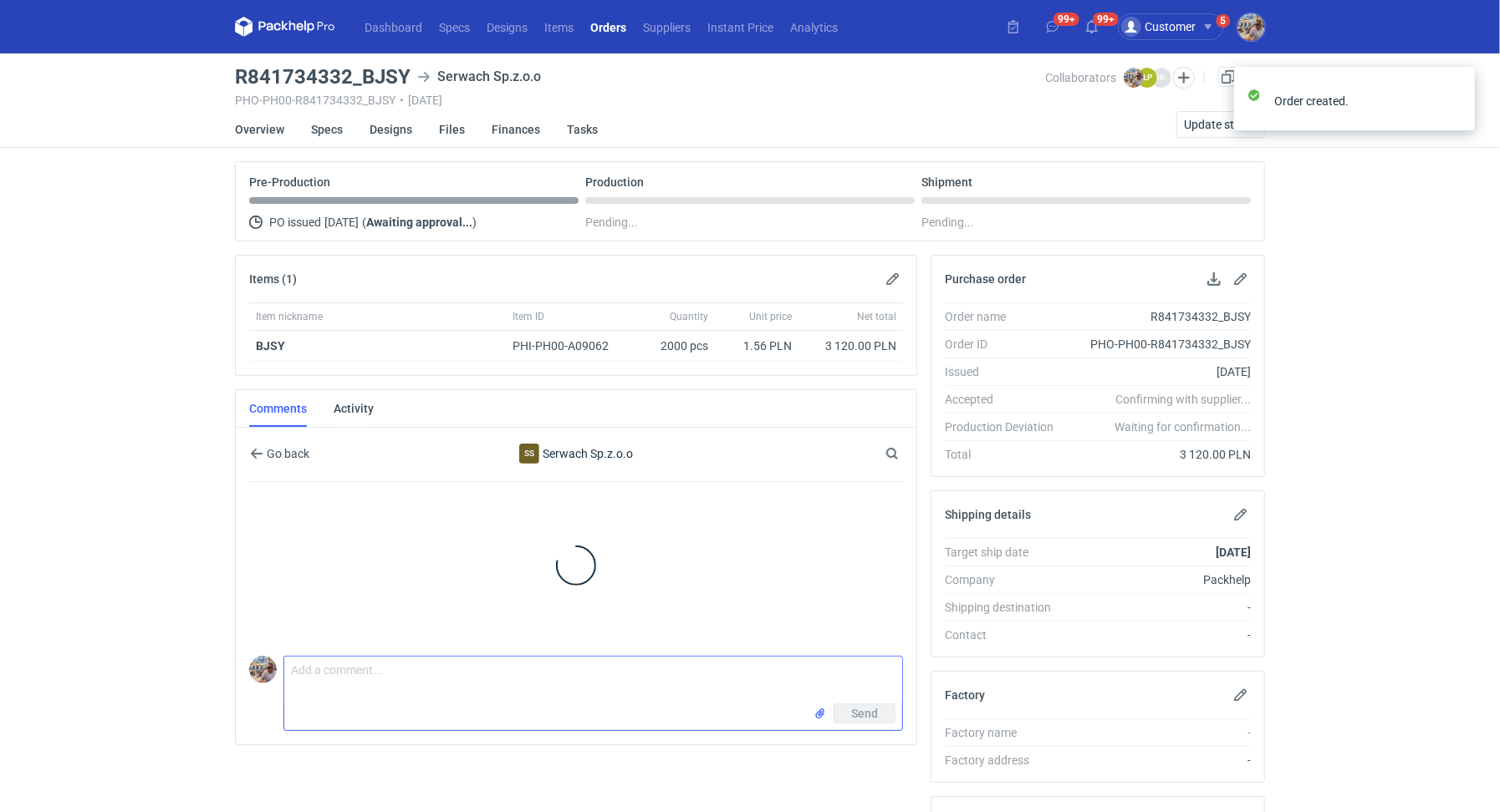
click at [331, 682] on textarea "Comment message" at bounding box center [593, 680] width 618 height 47
type textarea "d"
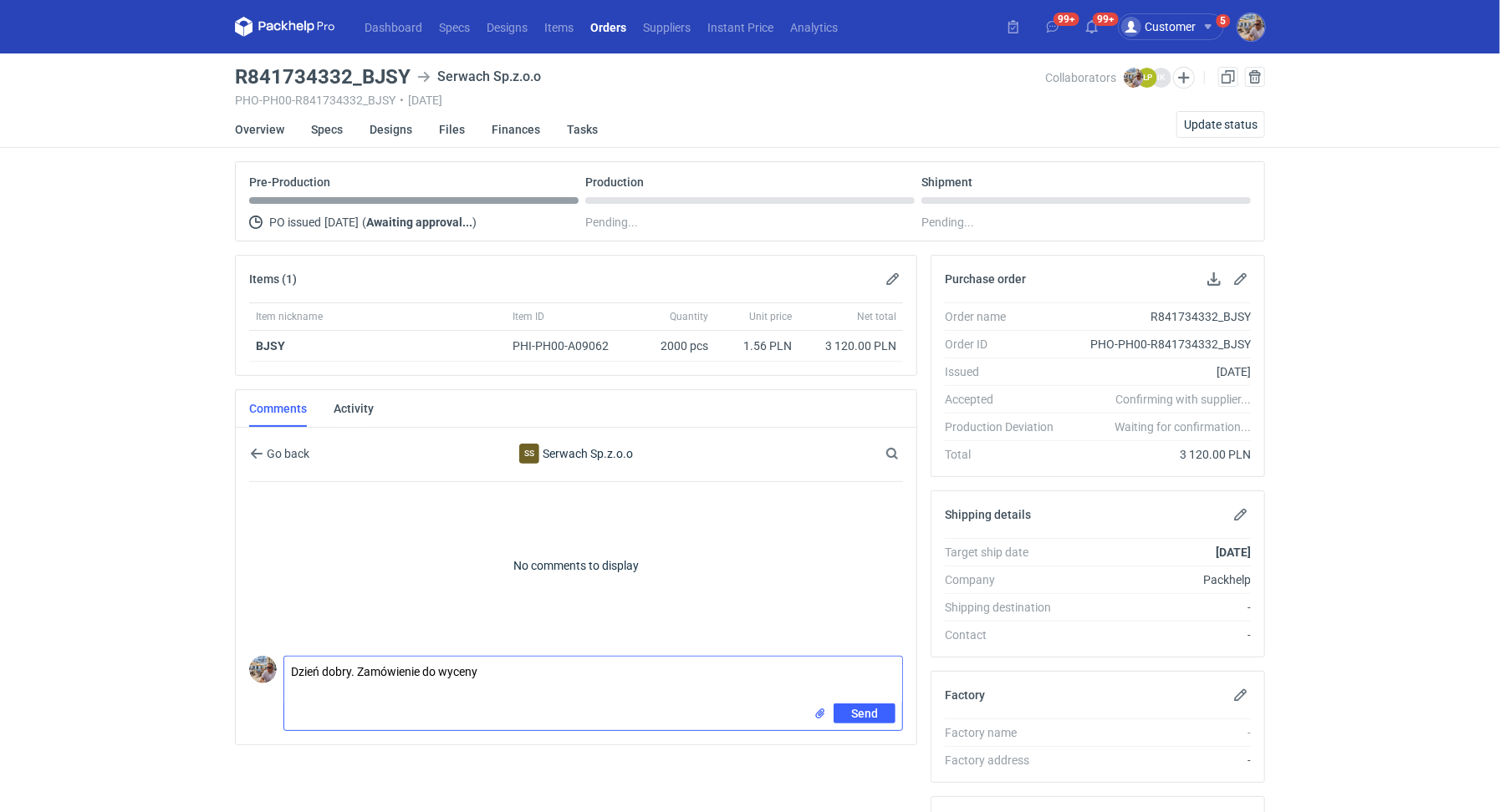
paste textarea "CBJT-1"
paste textarea "R905597244_UBPP"
type textarea "Dzień dobry. Zamówienie do wyceny CBJT-1. Powtórka zamówienia R905597244_UBPP"
click at [864, 710] on span "Send" at bounding box center [864, 713] width 27 height 12
